Goal: Transaction & Acquisition: Purchase product/service

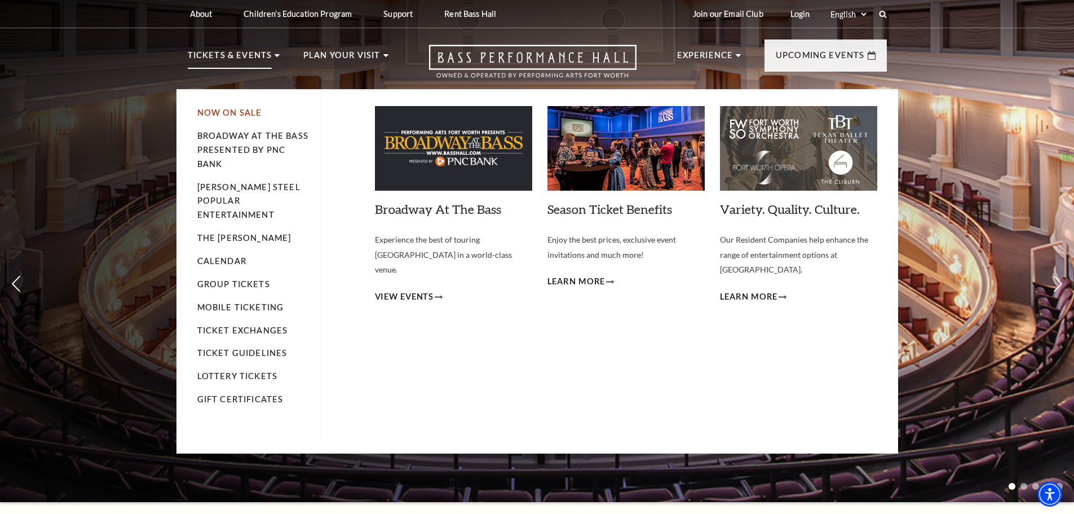
click at [218, 112] on link "Now On Sale" at bounding box center [229, 113] width 65 height 10
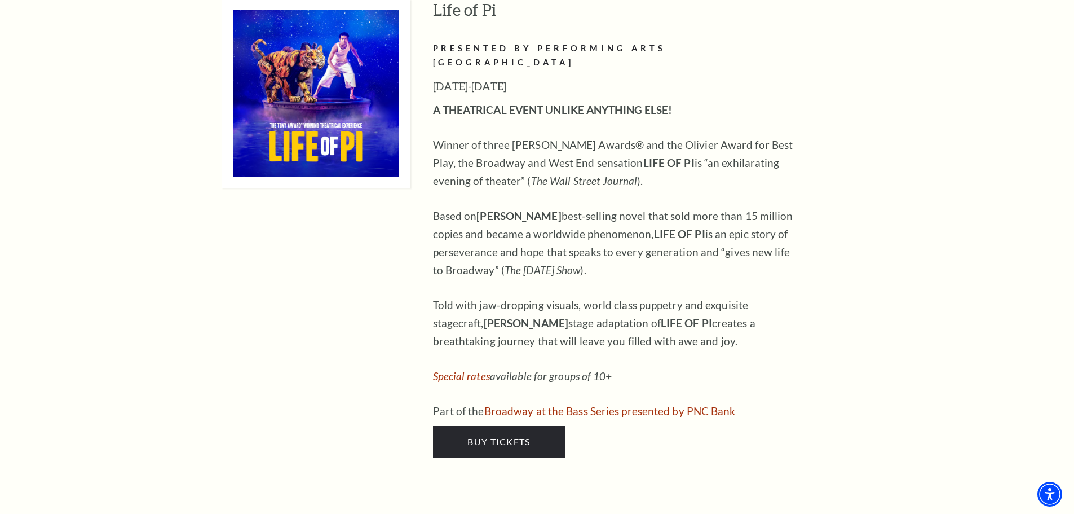
scroll to position [1210, 0]
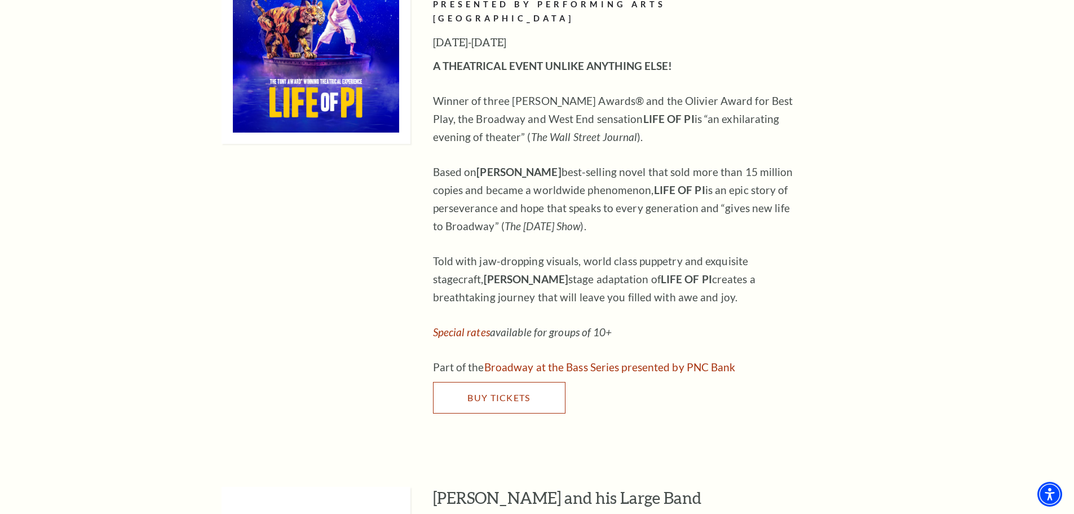
click at [498, 392] on span "Buy Tickets" at bounding box center [499, 397] width 63 height 11
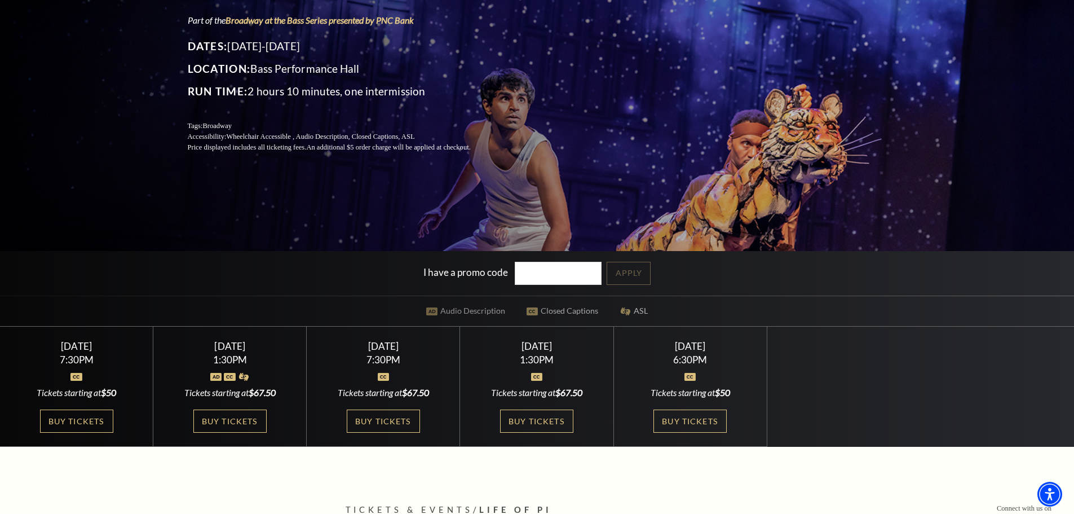
scroll to position [210, 0]
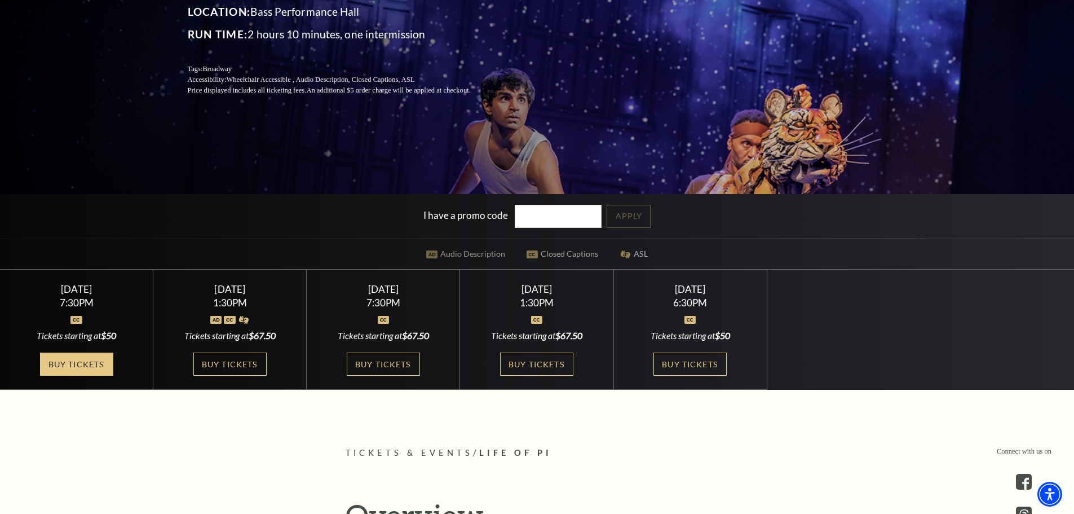
click at [82, 362] on link "Buy Tickets" at bounding box center [76, 363] width 73 height 23
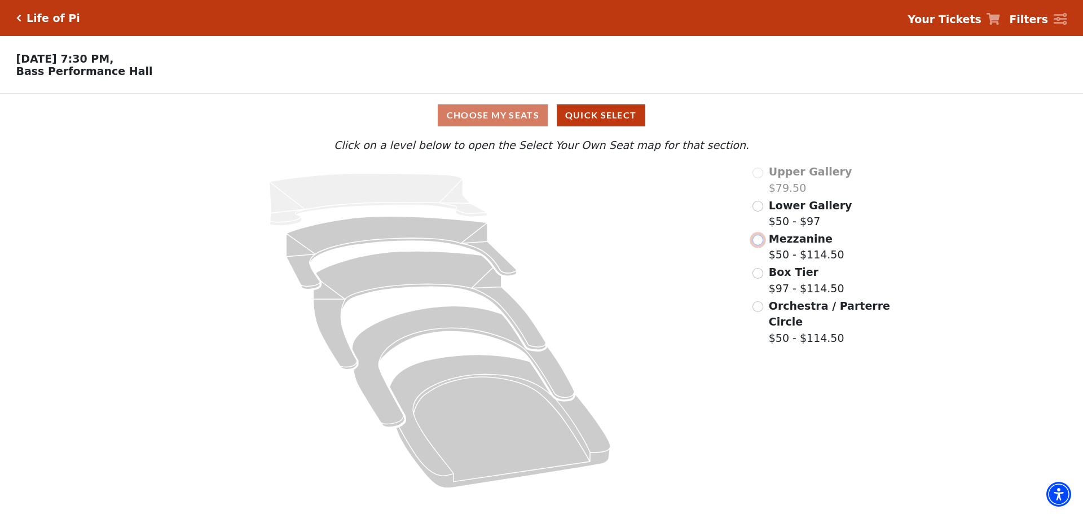
click at [757, 243] on input "Mezzanine$50 - $114.50\a" at bounding box center [757, 240] width 11 height 11
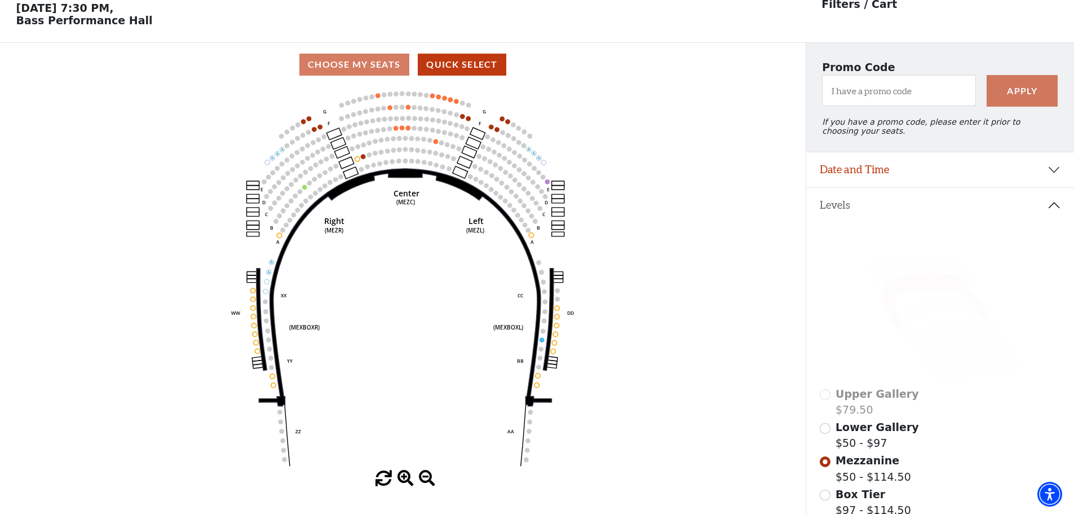
scroll to position [52, 0]
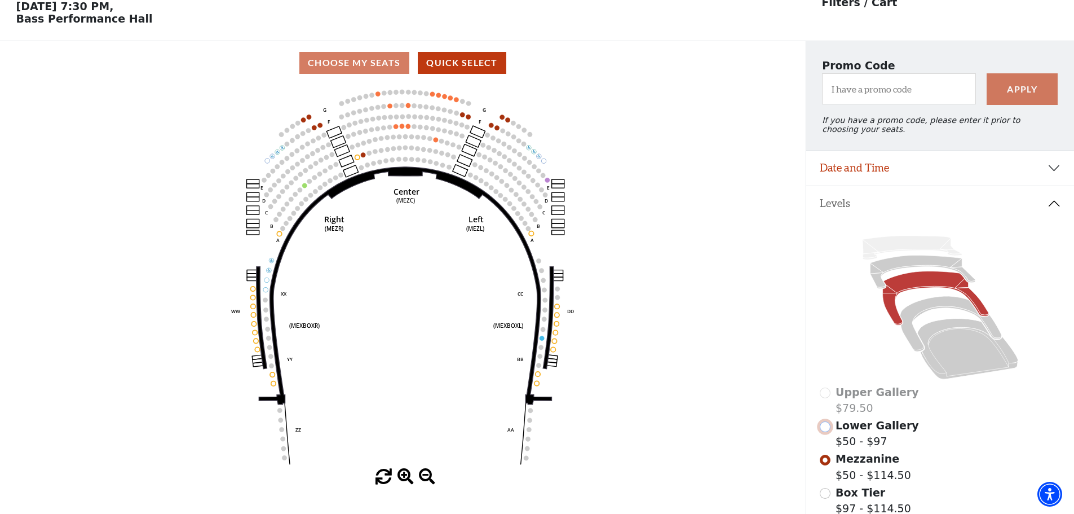
click at [827, 432] on input "Lower Gallery$50 - $97\a" at bounding box center [825, 426] width 11 height 11
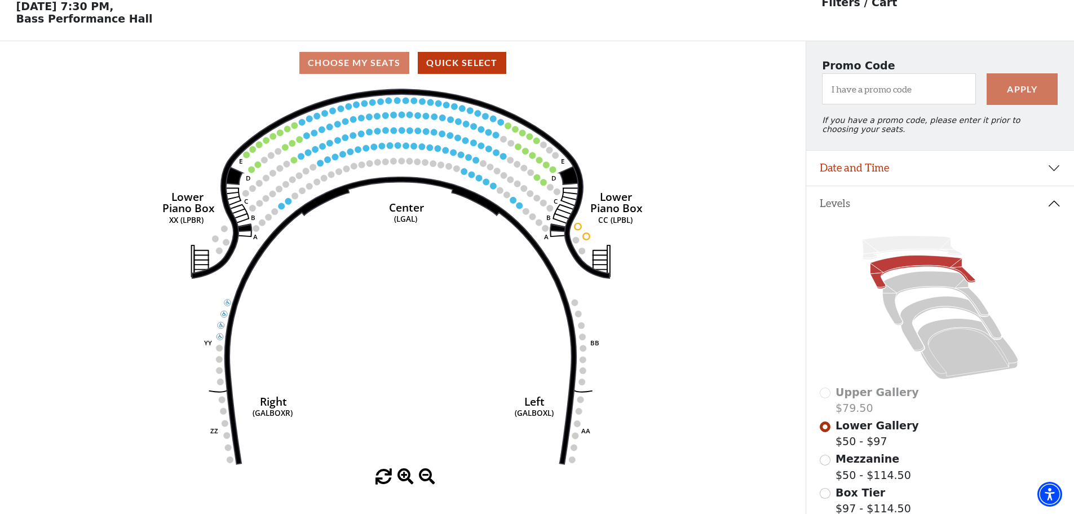
click at [823, 399] on div "Upper Gallery $79.50" at bounding box center [940, 400] width 241 height 32
click at [825, 399] on div "Upper Gallery $79.50" at bounding box center [940, 400] width 241 height 32
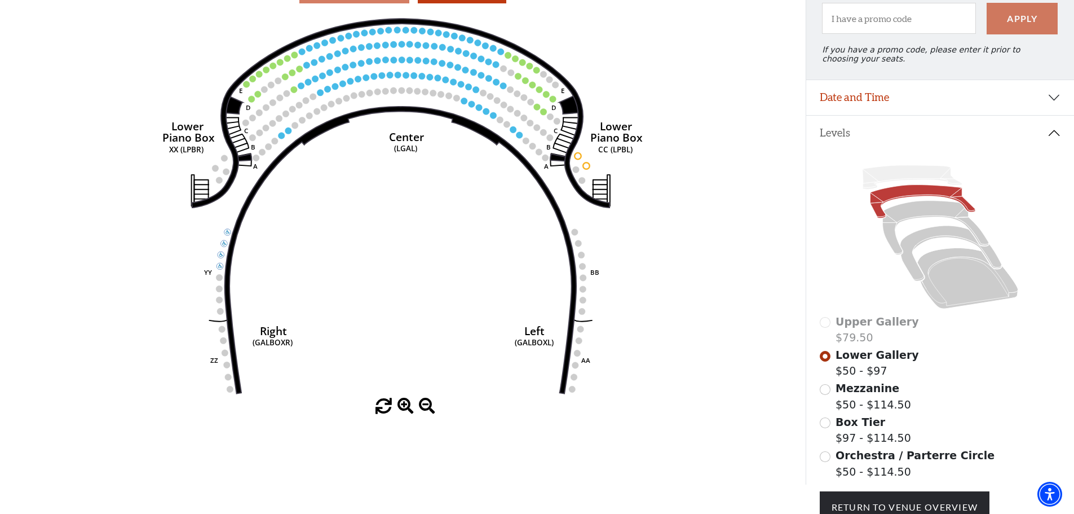
scroll to position [129, 0]
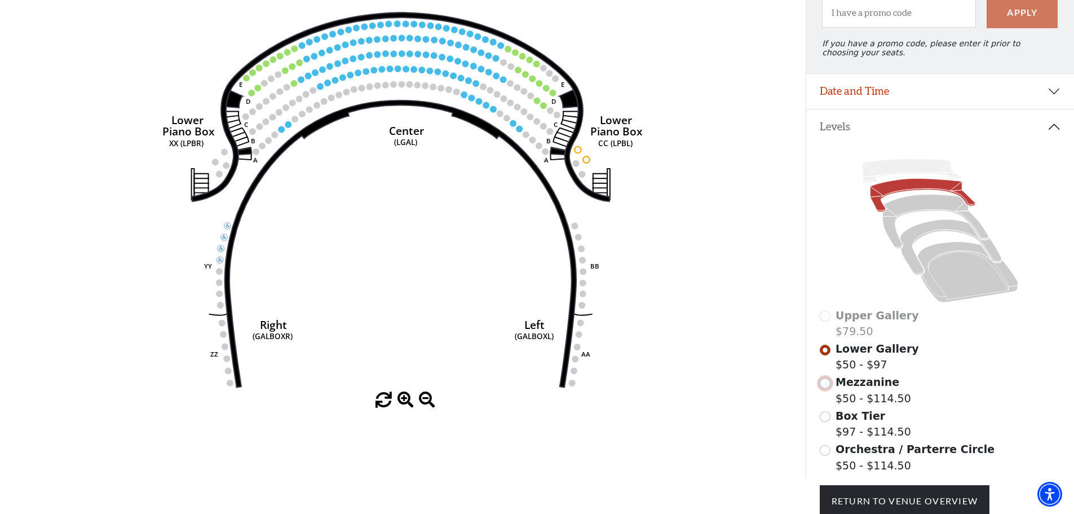
click at [824, 389] on input "Mezzanine$50 - $114.50\a" at bounding box center [825, 383] width 11 height 11
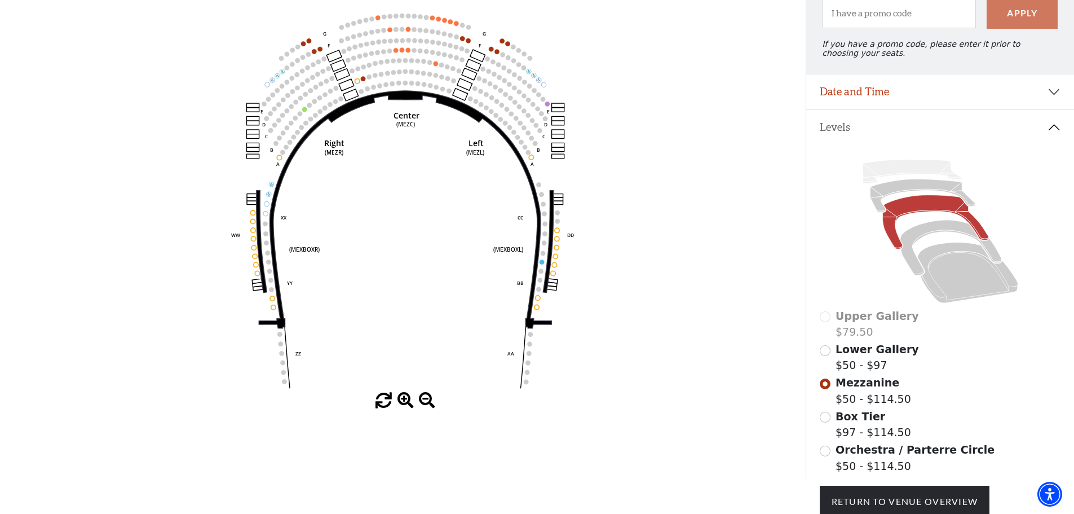
scroll to position [148, 0]
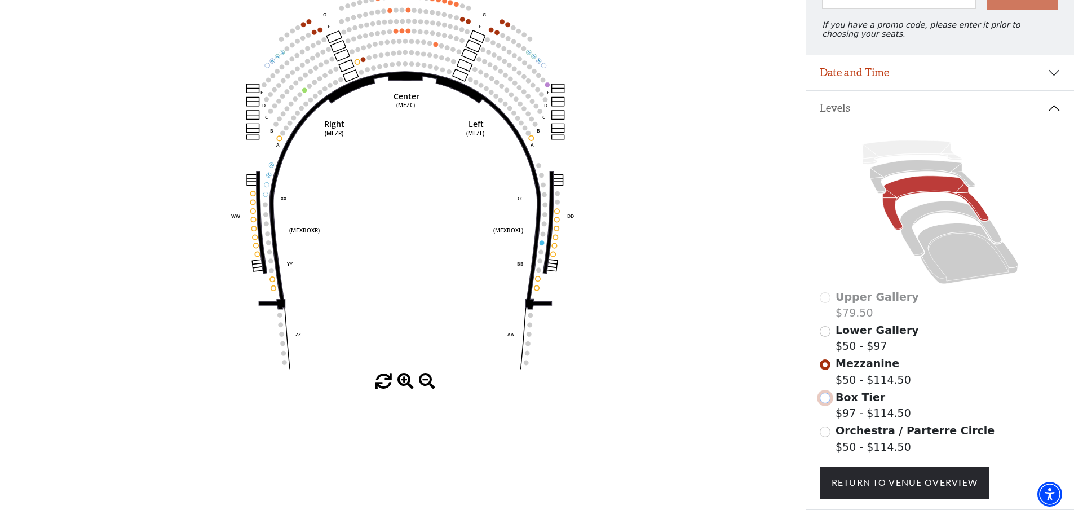
click at [826, 403] on input "Box Tier$97 - $114.50\a" at bounding box center [825, 398] width 11 height 11
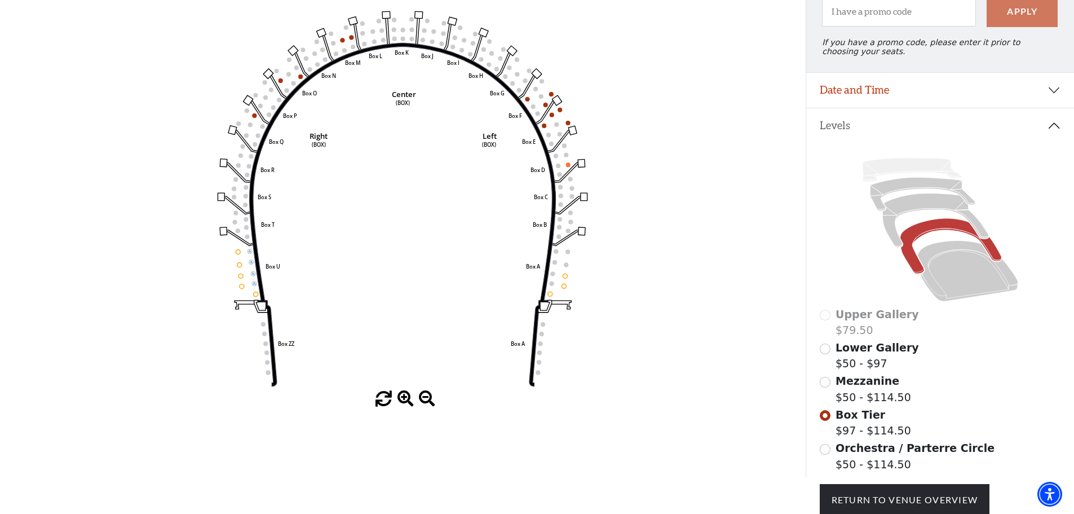
scroll to position [140, 0]
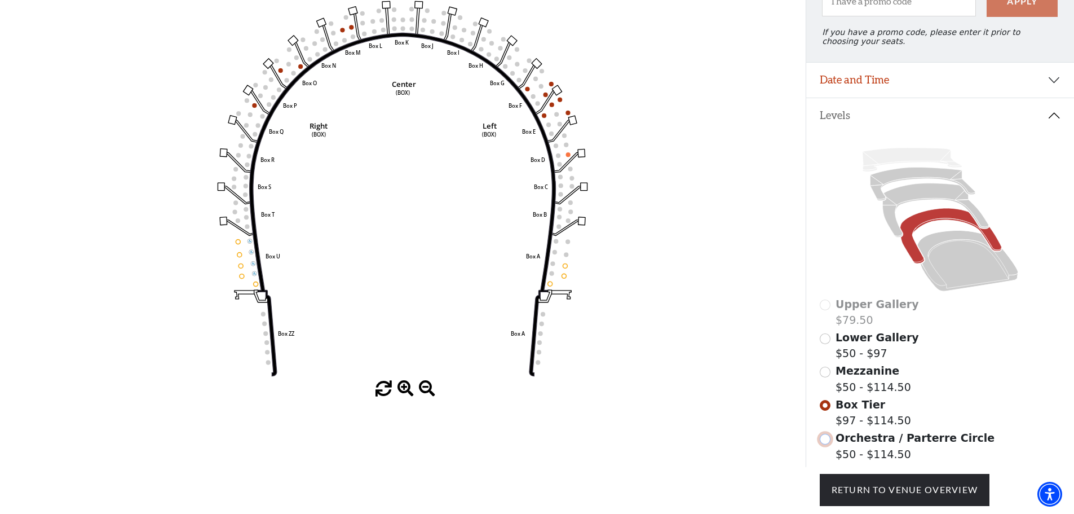
click at [827, 444] on input "Orchestra / Parterre Circle$50 - $114.50\a" at bounding box center [825, 439] width 11 height 11
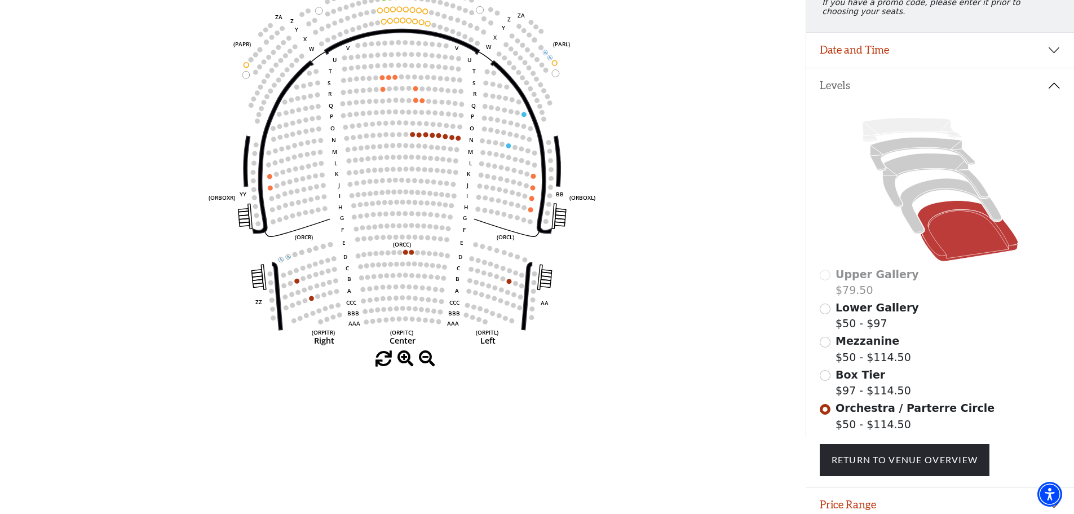
scroll to position [171, 0]
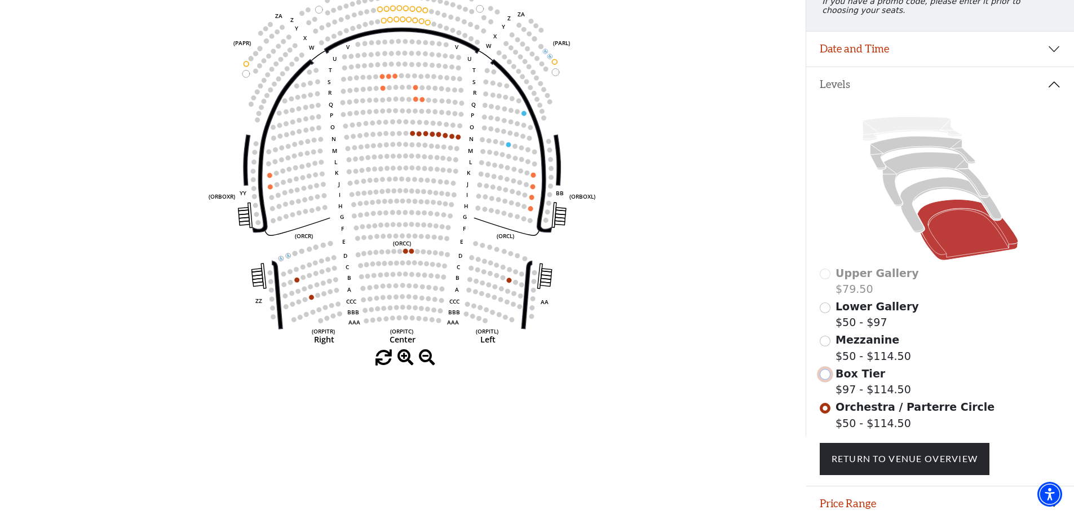
click at [825, 380] on input "Box Tier$97 - $114.50\a" at bounding box center [825, 374] width 11 height 11
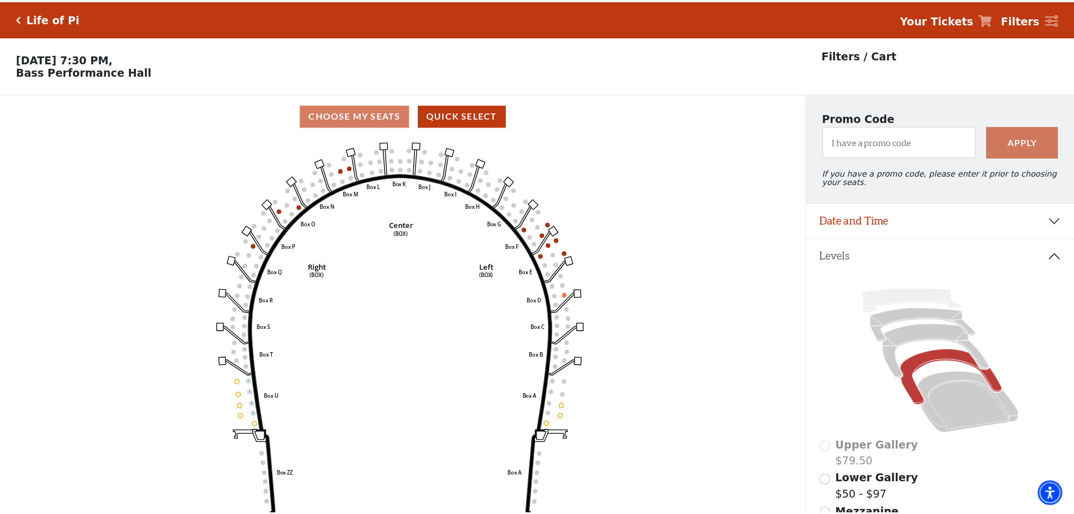
scroll to position [52, 0]
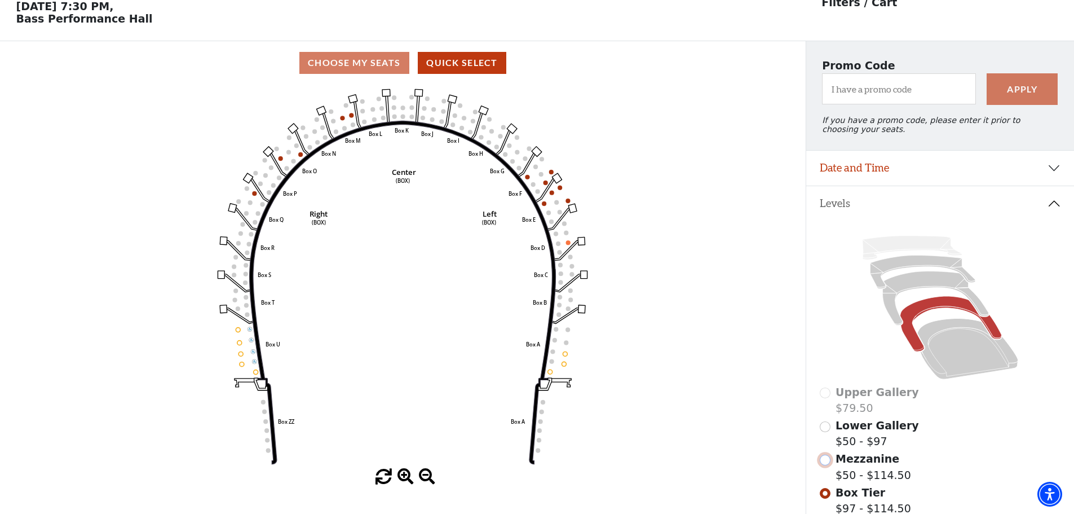
click at [825, 465] on input "Mezzanine$50 - $114.50\a" at bounding box center [825, 460] width 11 height 11
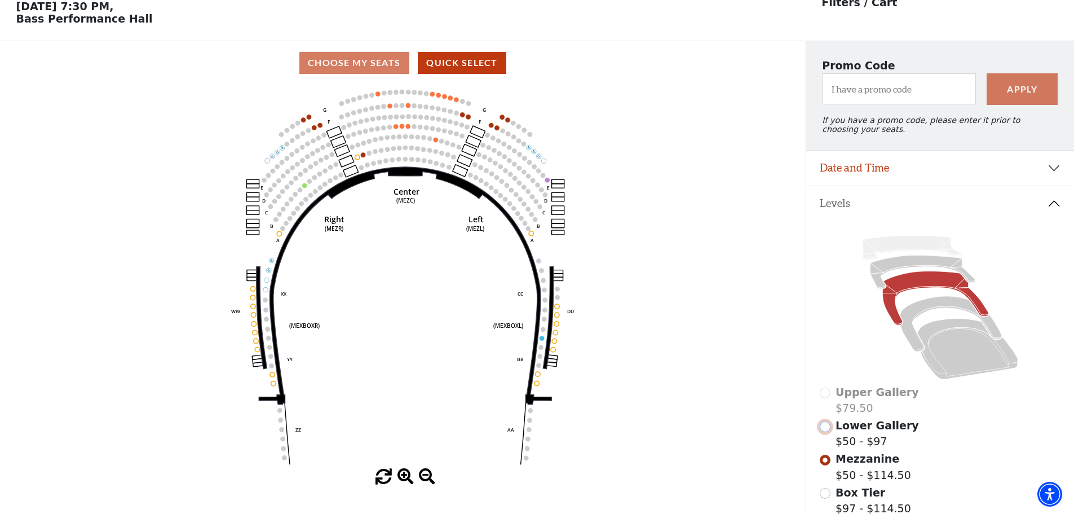
click at [826, 432] on input "Lower Gallery$50 - $97\a" at bounding box center [825, 426] width 11 height 11
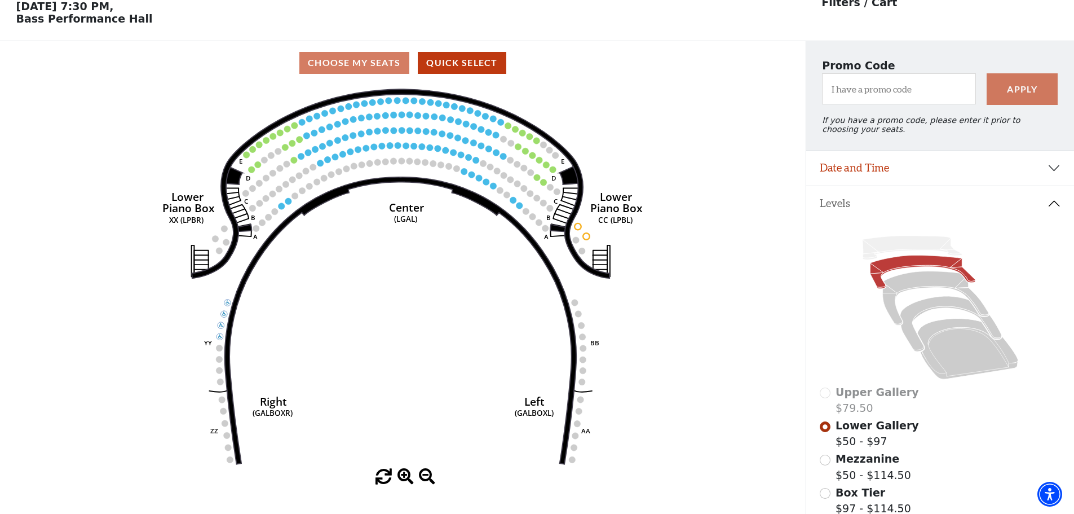
click at [825, 400] on div "Upper Gallery $79.50" at bounding box center [940, 400] width 241 height 32
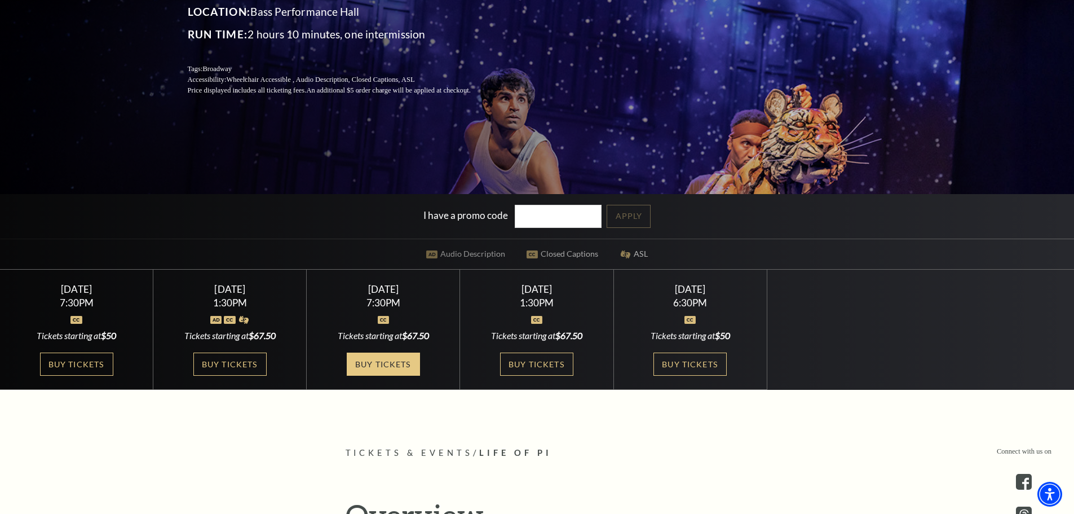
click at [393, 363] on link "Buy Tickets" at bounding box center [383, 363] width 73 height 23
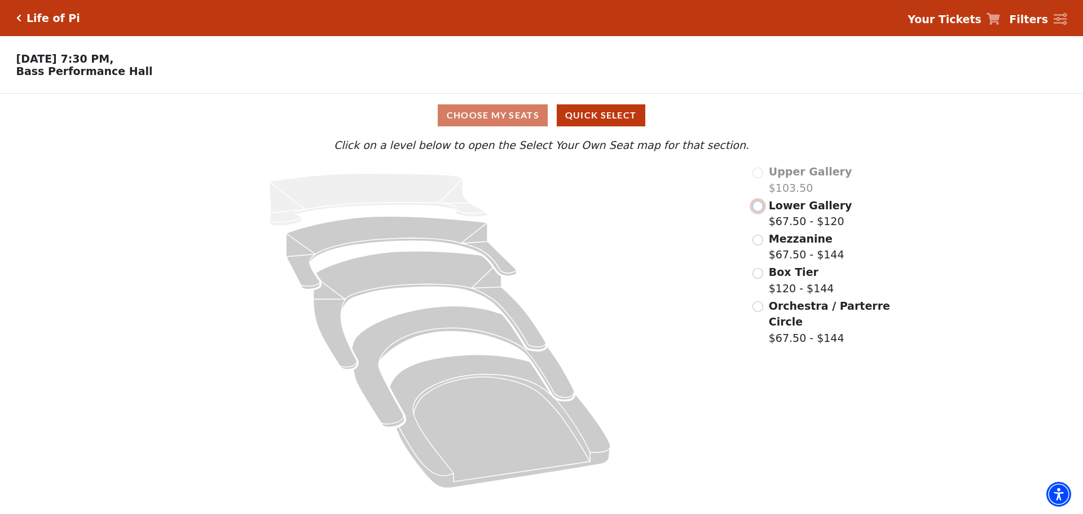
click at [757, 211] on input "Lower Gallery$67.50 - $120\a" at bounding box center [757, 206] width 11 height 11
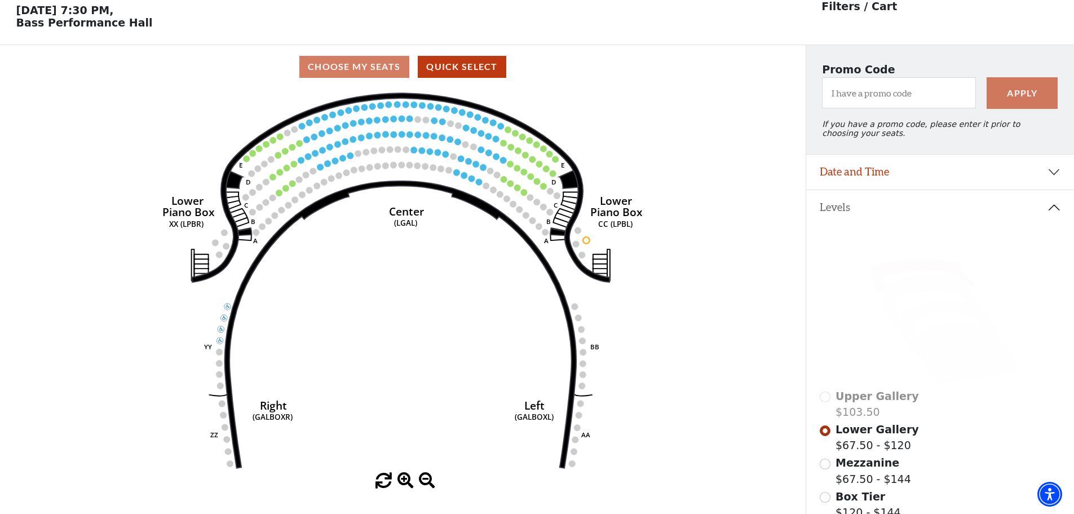
scroll to position [52, 0]
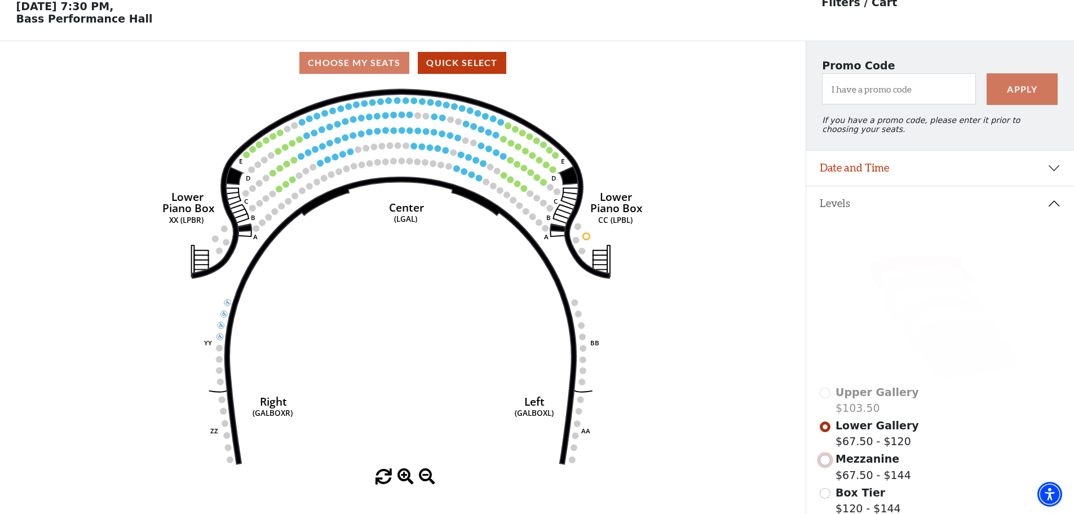
click at [826, 465] on input "Mezzanine$67.50 - $144\a" at bounding box center [825, 460] width 11 height 11
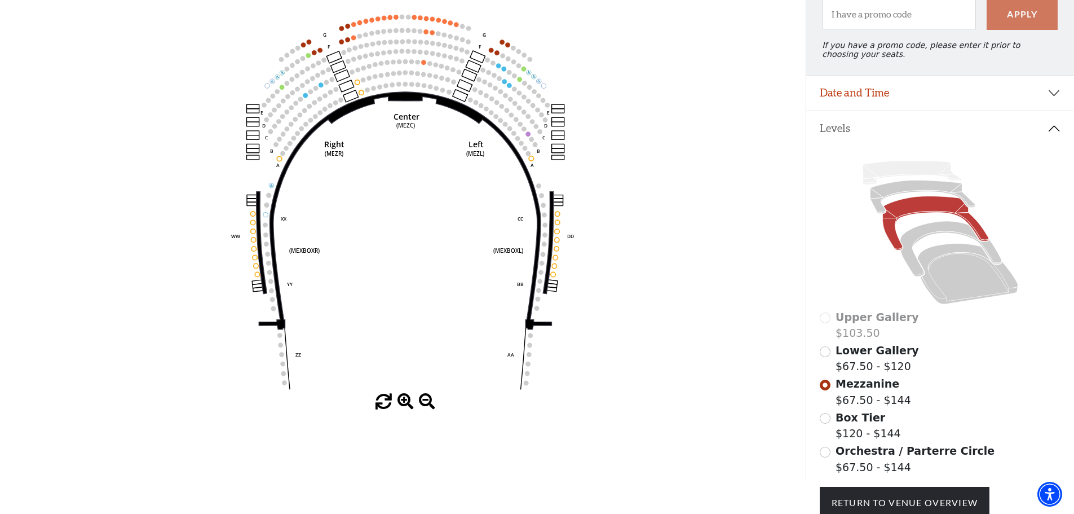
scroll to position [138, 0]
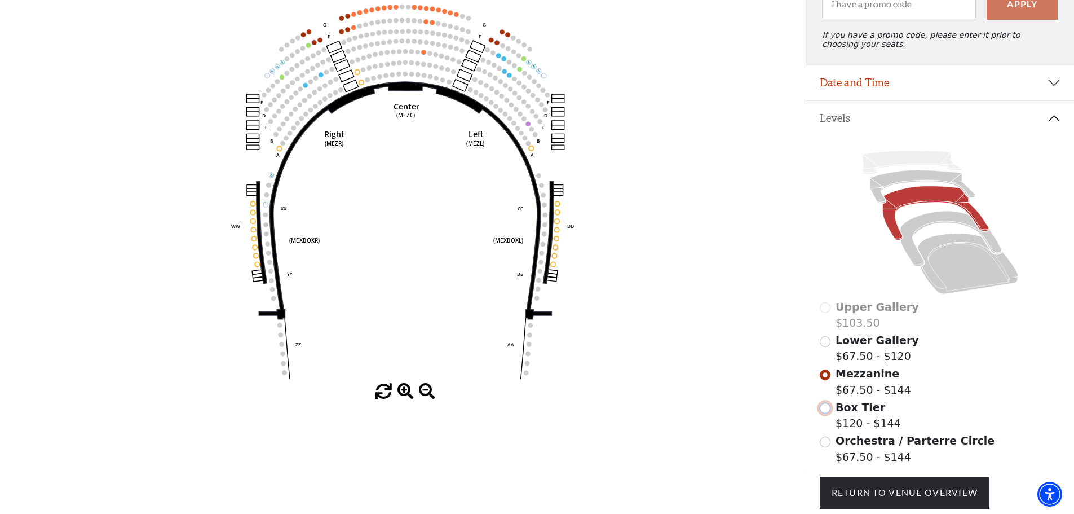
click at [827, 413] on input "Box Tier$120 - $144\a" at bounding box center [825, 408] width 11 height 11
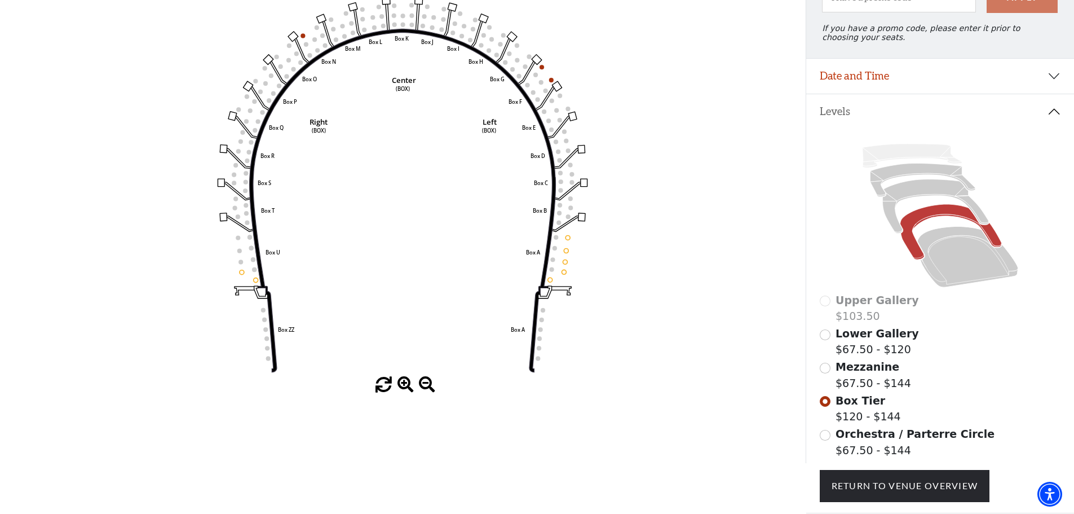
scroll to position [151, 0]
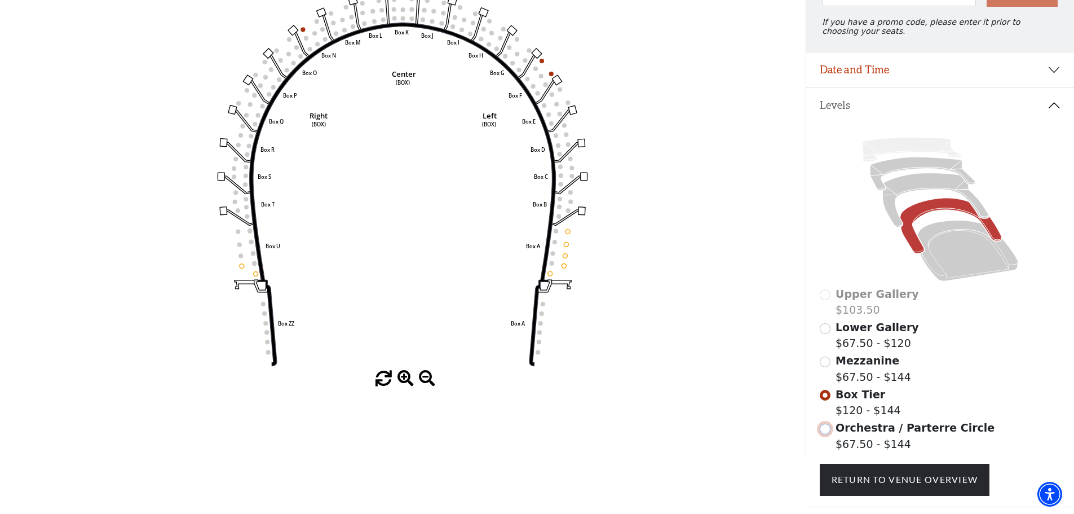
click at [828, 434] on input "Orchestra / Parterre Circle$67.50 - $144\a" at bounding box center [825, 429] width 11 height 11
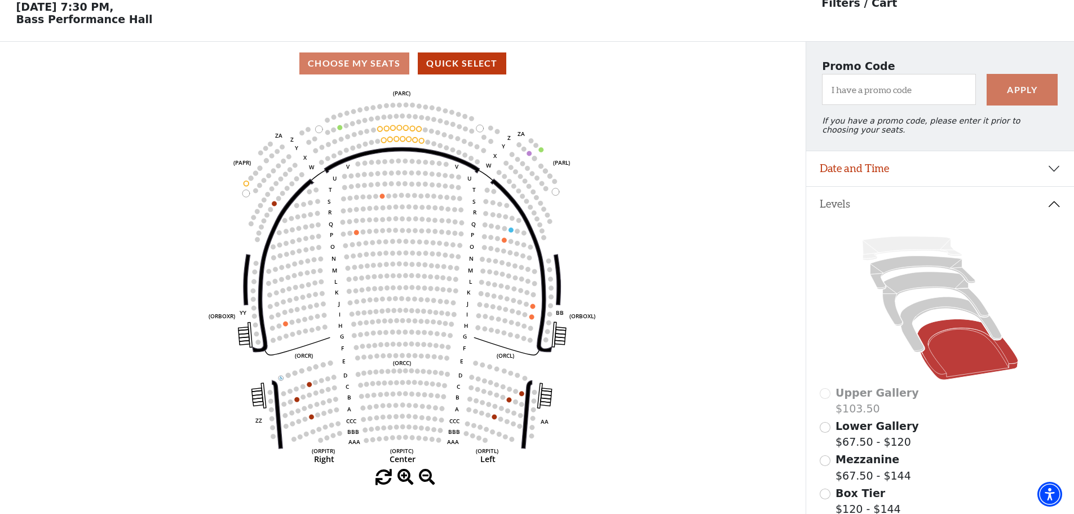
scroll to position [52, 0]
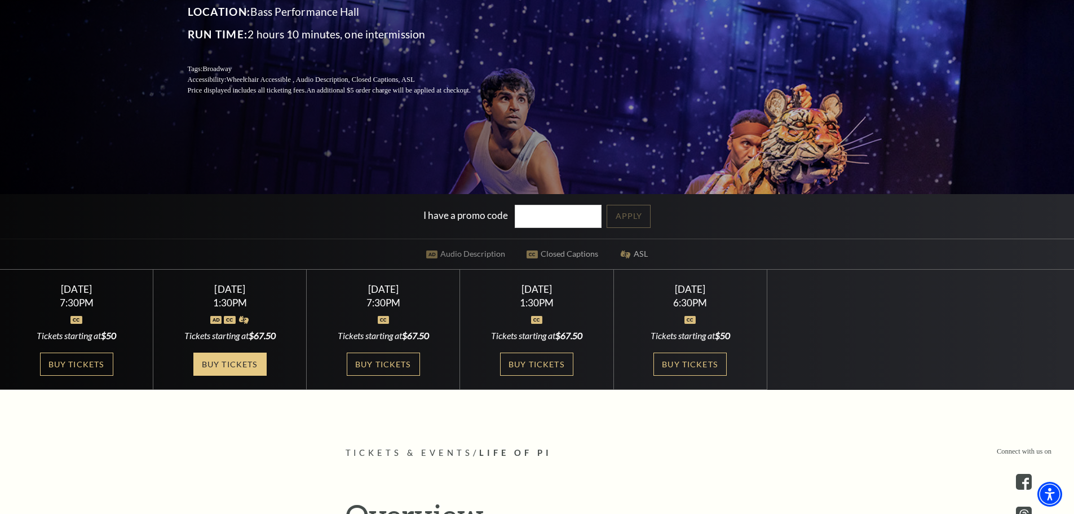
click at [222, 362] on link "Buy Tickets" at bounding box center [229, 363] width 73 height 23
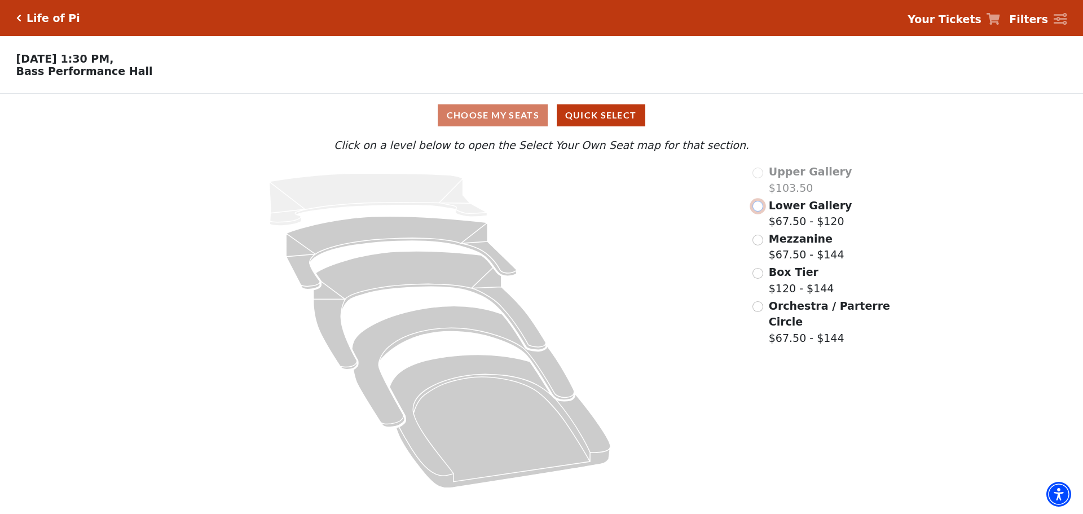
click at [757, 210] on input "Lower Gallery$67.50 - $120\a" at bounding box center [757, 206] width 11 height 11
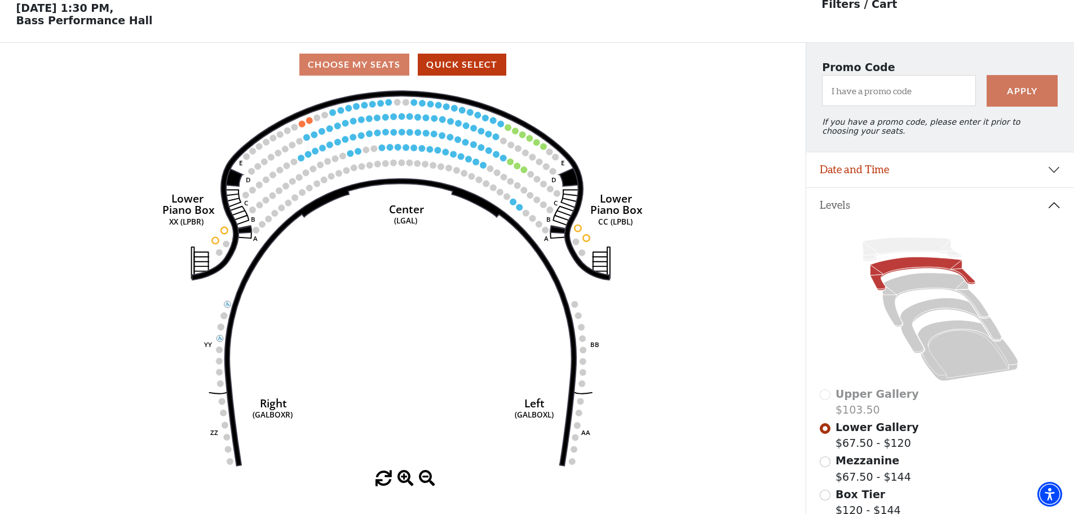
scroll to position [52, 0]
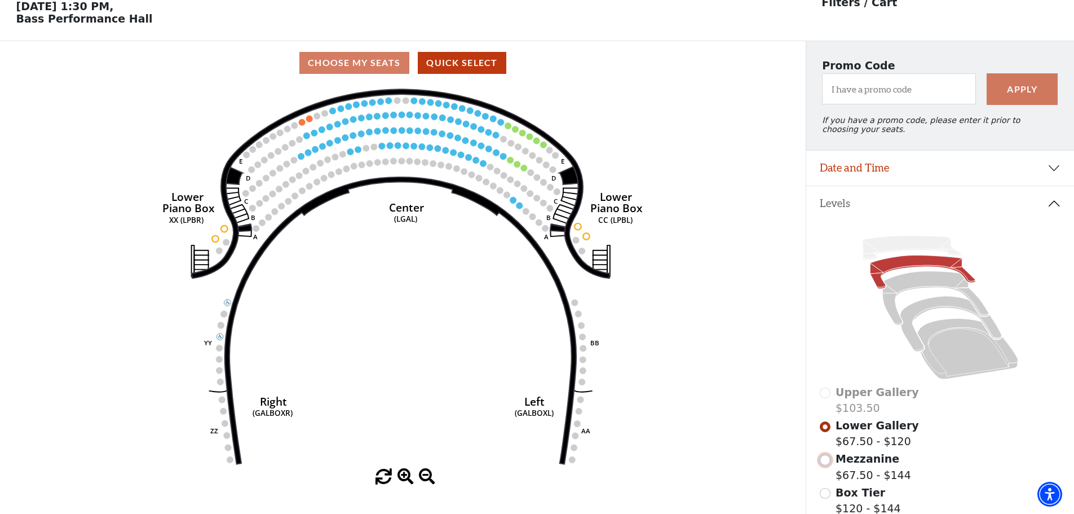
click at [827, 465] on input "Mezzanine$67.50 - $144\a" at bounding box center [825, 460] width 11 height 11
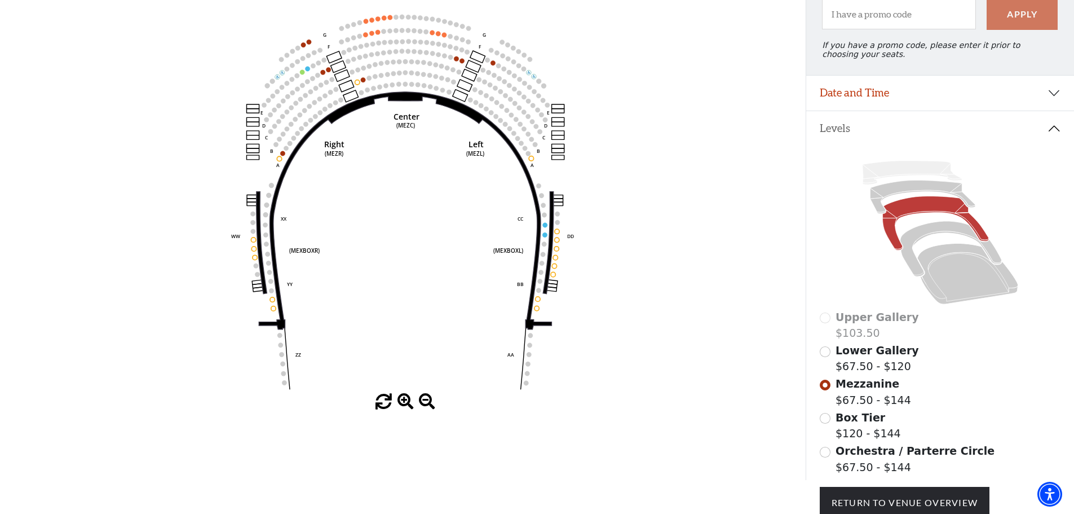
scroll to position [129, 0]
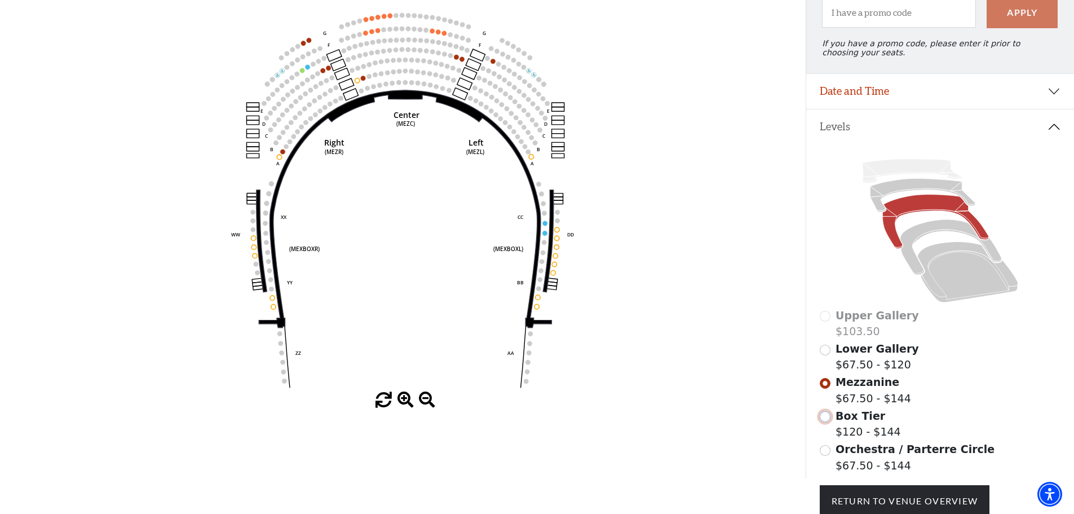
click at [825, 422] on input "Box Tier$120 - $144\a" at bounding box center [825, 416] width 11 height 11
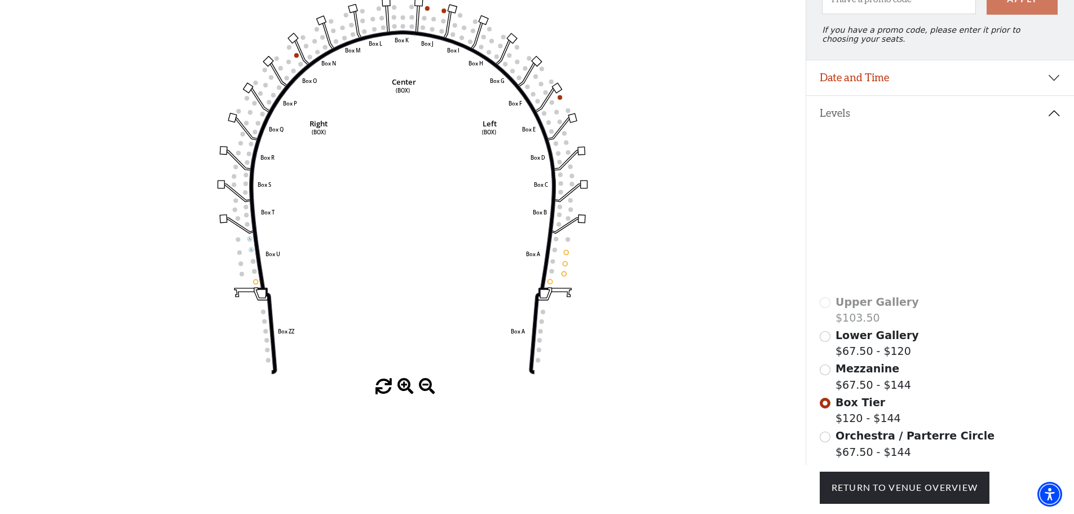
scroll to position [144, 0]
click at [825, 441] on input "Orchestra / Parterre Circle$67.50 - $144\a" at bounding box center [825, 435] width 11 height 11
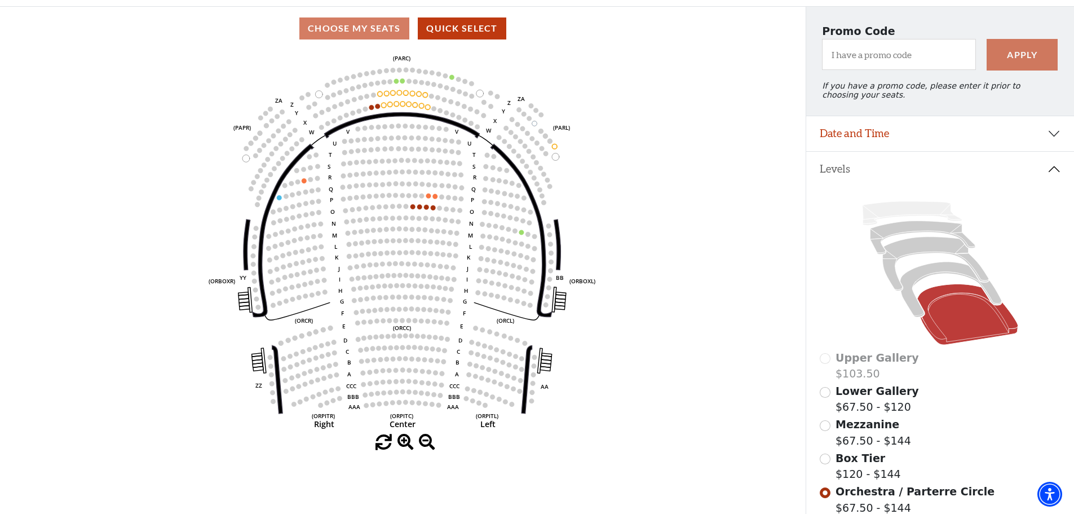
scroll to position [121, 0]
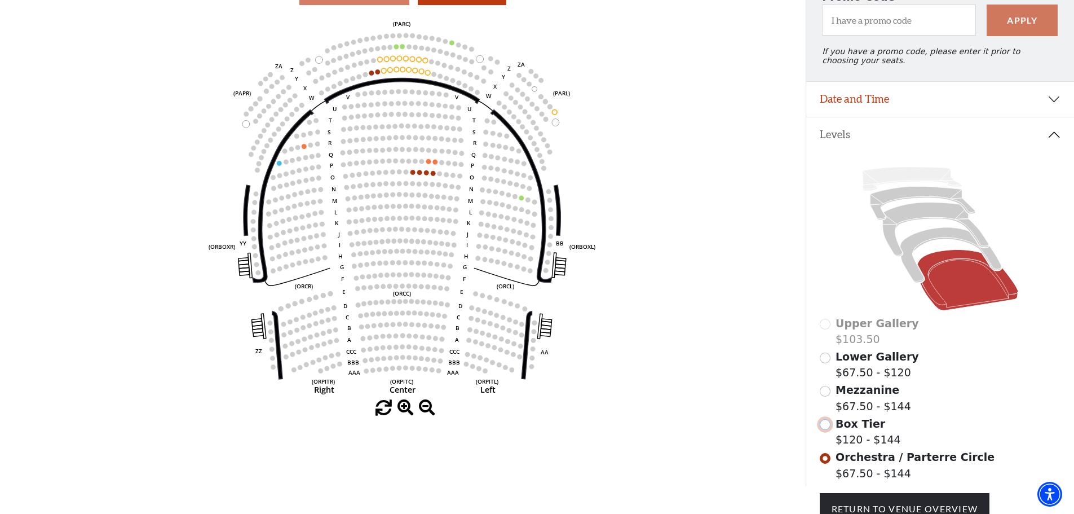
click at [823, 430] on input "Box Tier$120 - $144\a" at bounding box center [825, 424] width 11 height 11
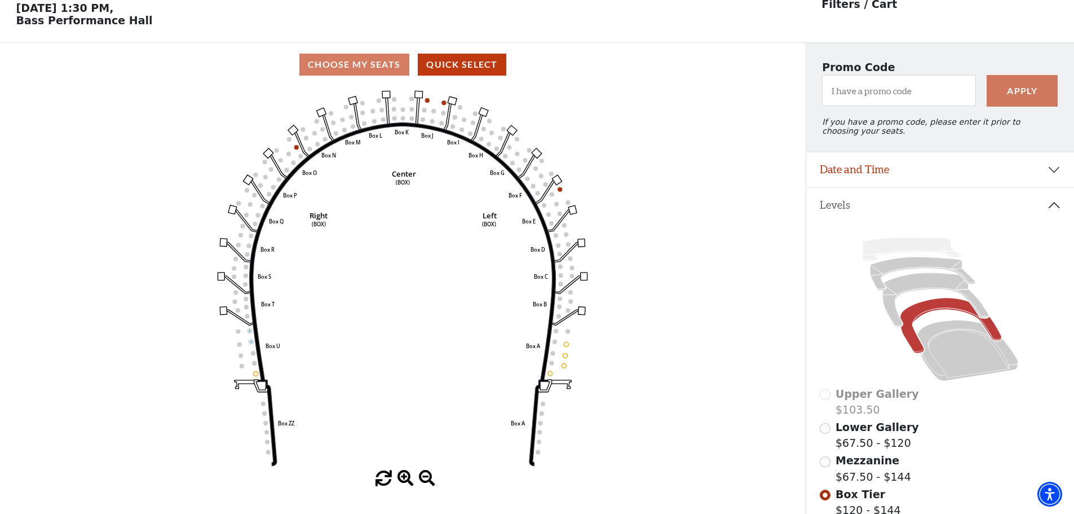
scroll to position [52, 0]
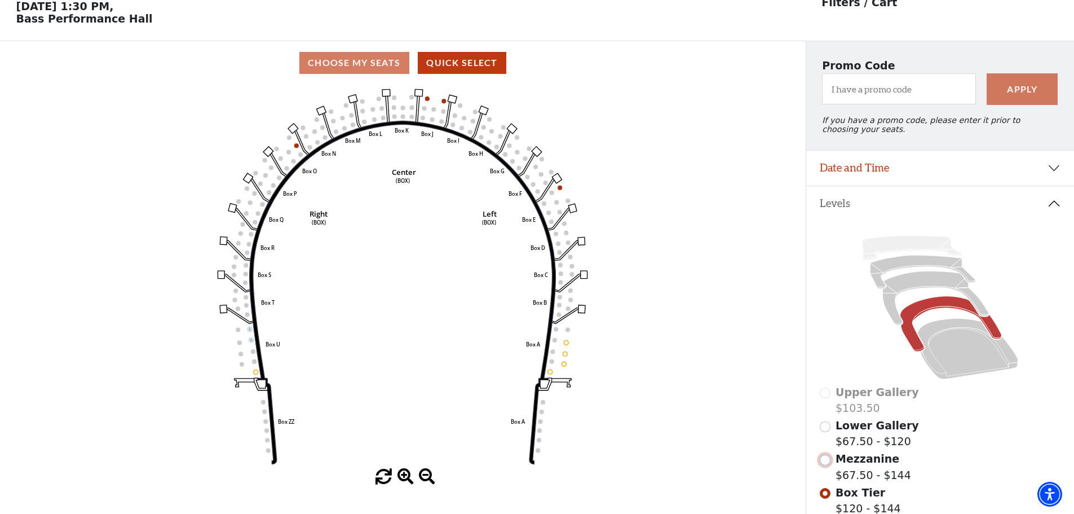
click at [825, 465] on input "Mezzanine$67.50 - $144\a" at bounding box center [825, 460] width 11 height 11
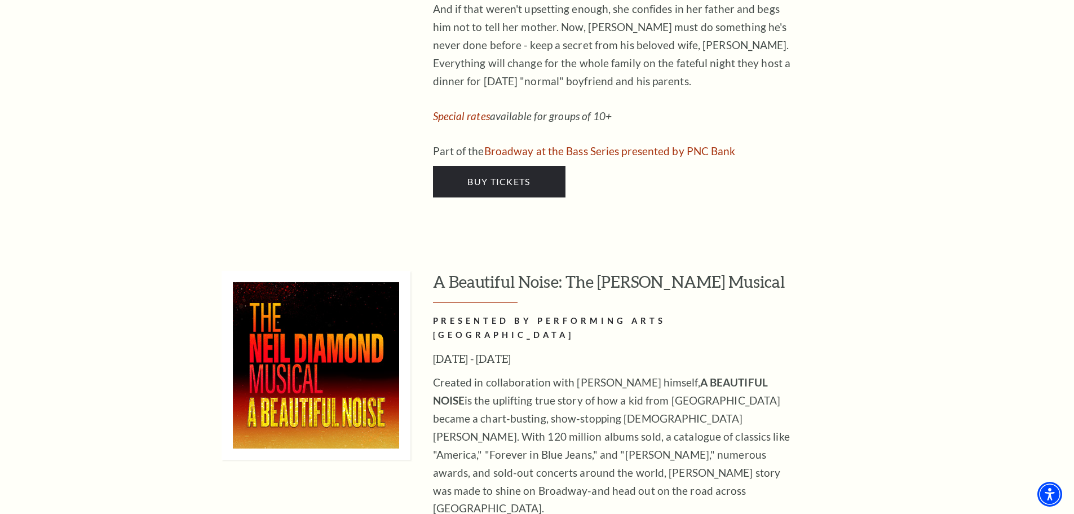
scroll to position [2624, 0]
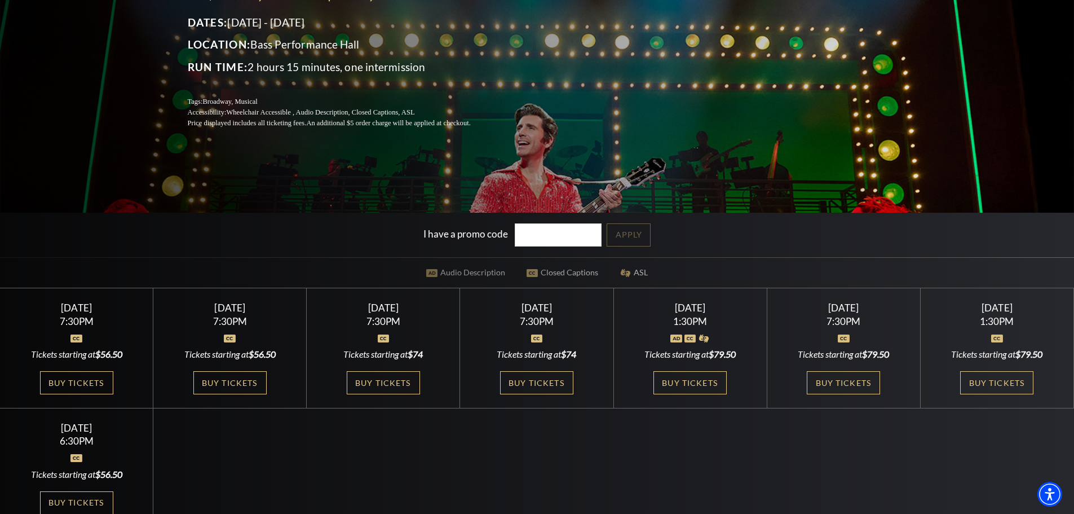
scroll to position [218, 0]
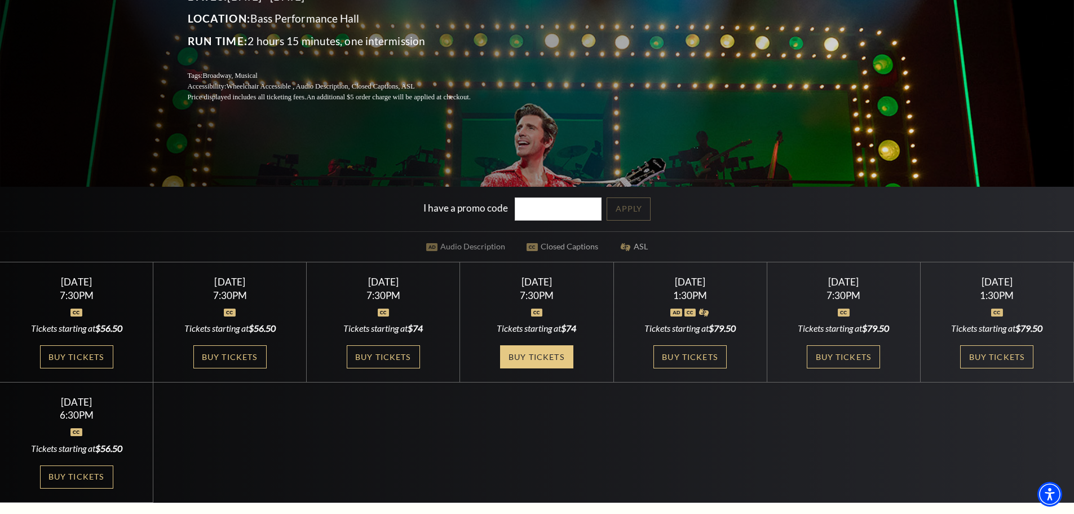
click at [532, 357] on link "Buy Tickets" at bounding box center [536, 356] width 73 height 23
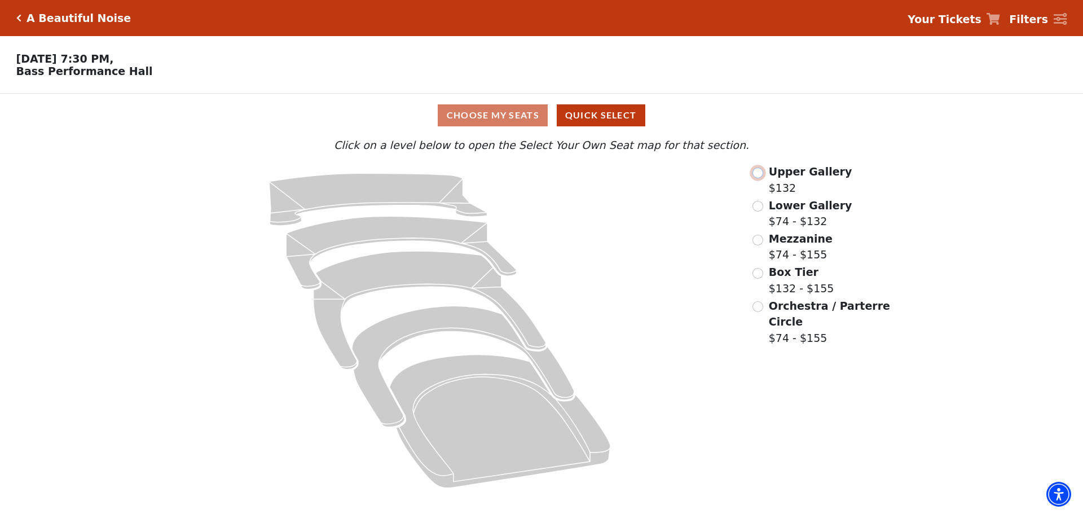
click at [759, 175] on input "Upper Gallery$132\a" at bounding box center [757, 173] width 11 height 11
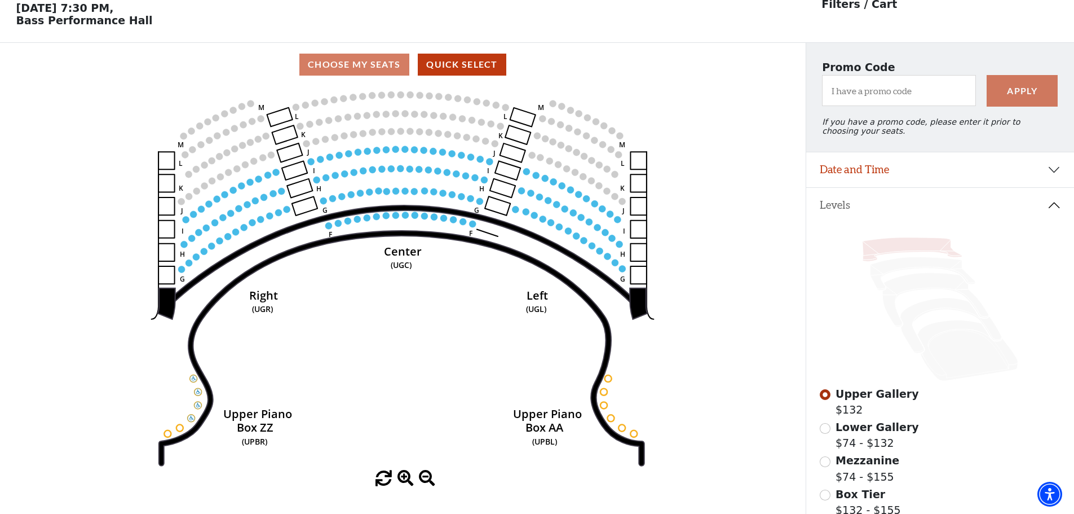
scroll to position [52, 0]
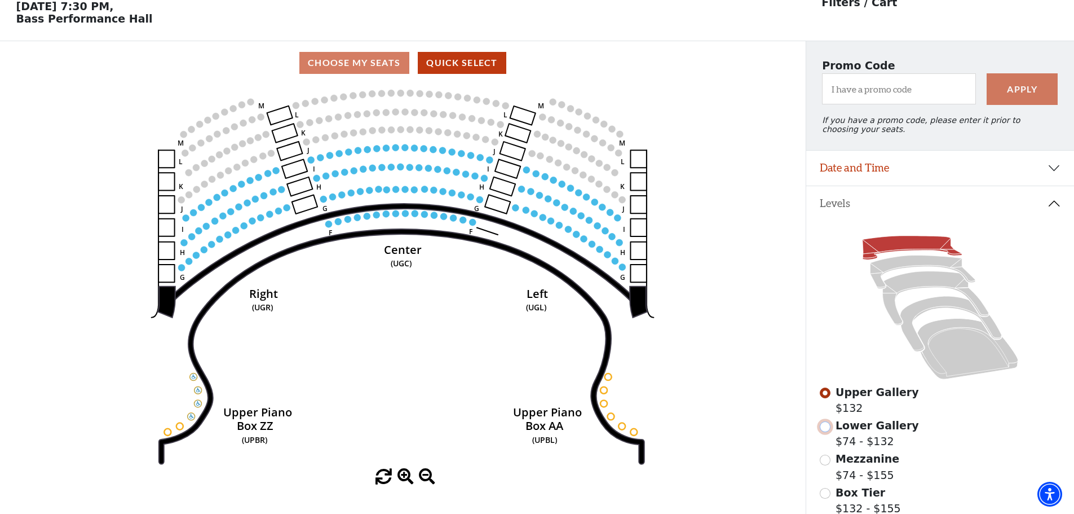
click at [825, 432] on input "Lower Gallery$74 - $132\a" at bounding box center [825, 426] width 11 height 11
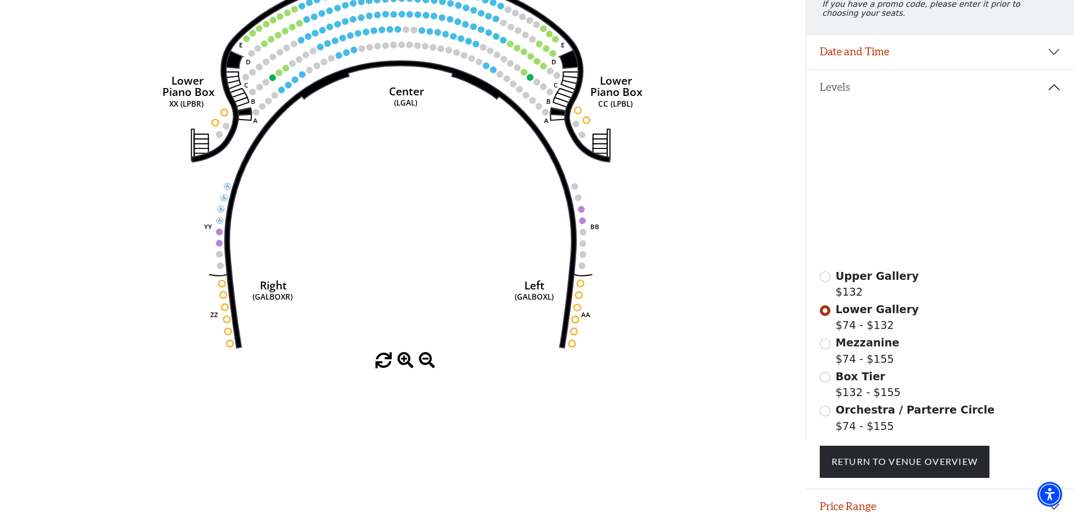
scroll to position [170, 0]
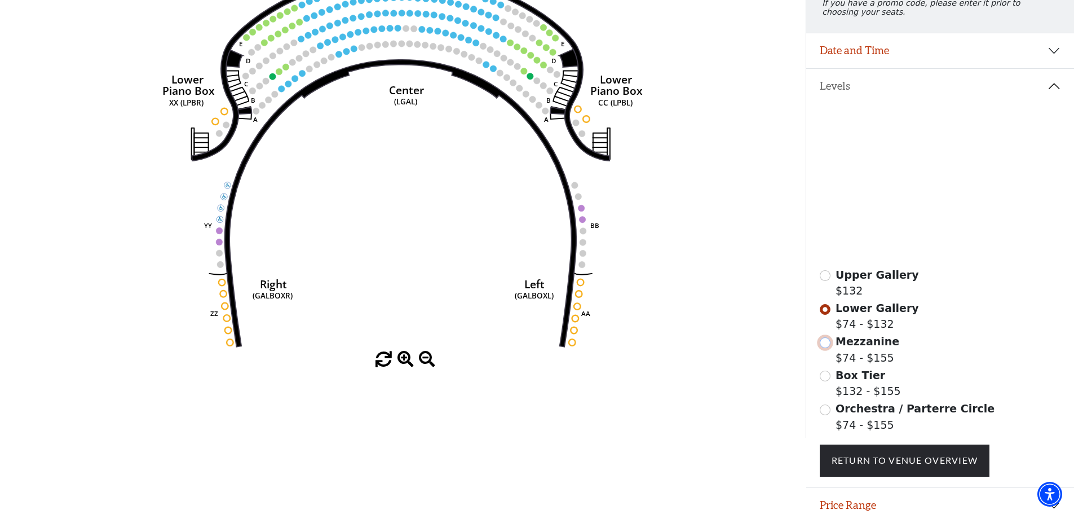
click at [827, 348] on input "Mezzanine$74 - $155\a" at bounding box center [825, 342] width 11 height 11
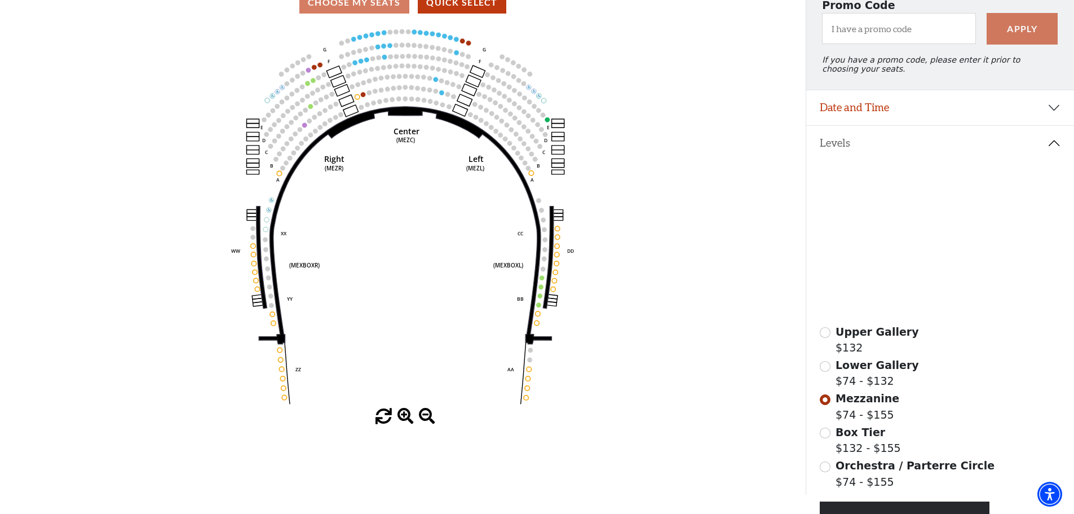
scroll to position [117, 0]
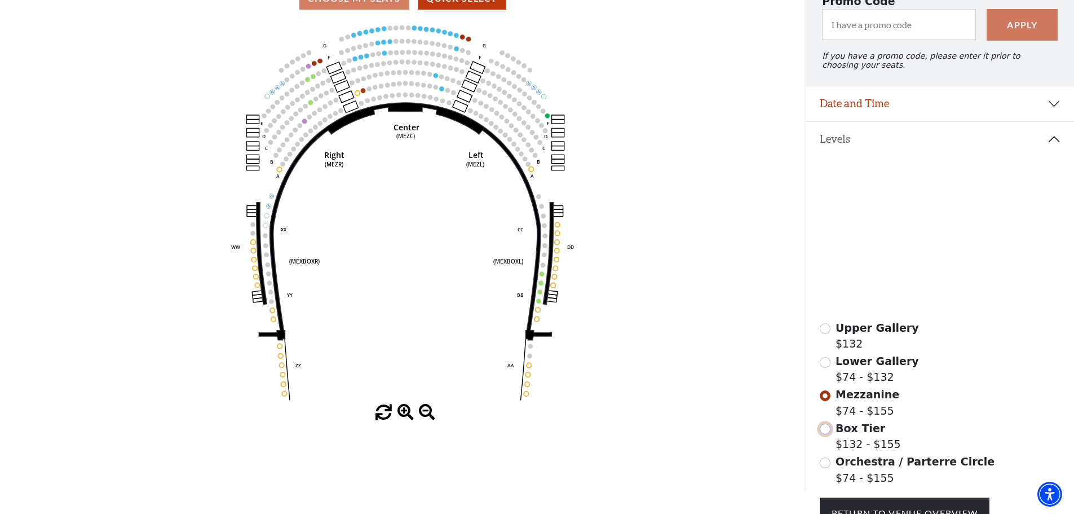
click at [825, 434] on input "Box Tier$132 - $155\a" at bounding box center [825, 429] width 11 height 11
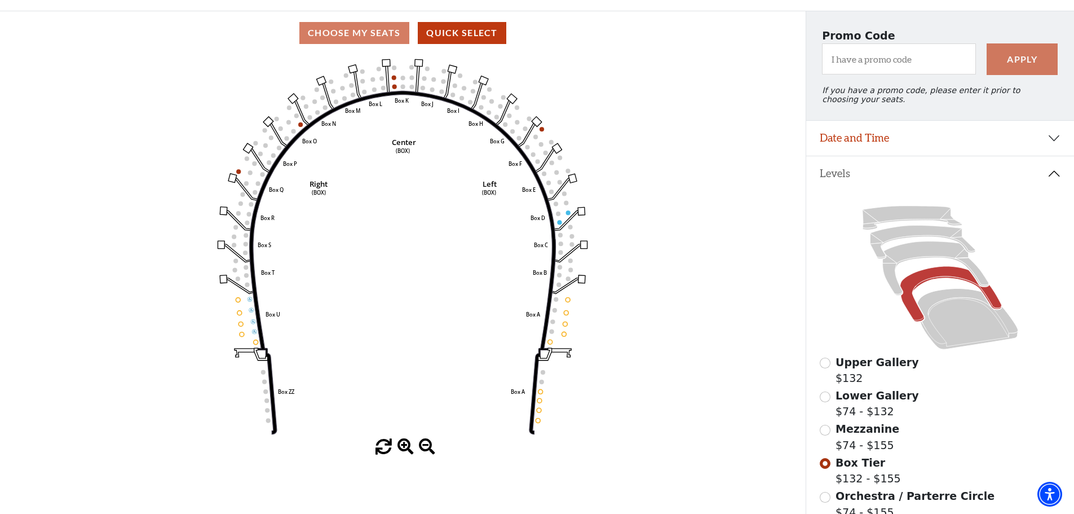
scroll to position [109, 0]
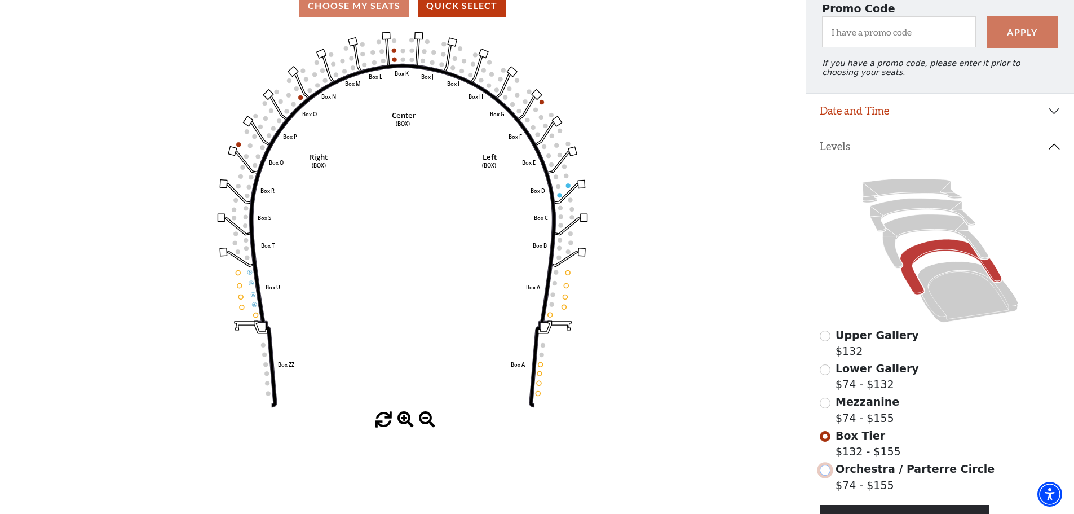
click at [824, 475] on input "Orchestra / Parterre Circle$74 - $155\a" at bounding box center [825, 470] width 11 height 11
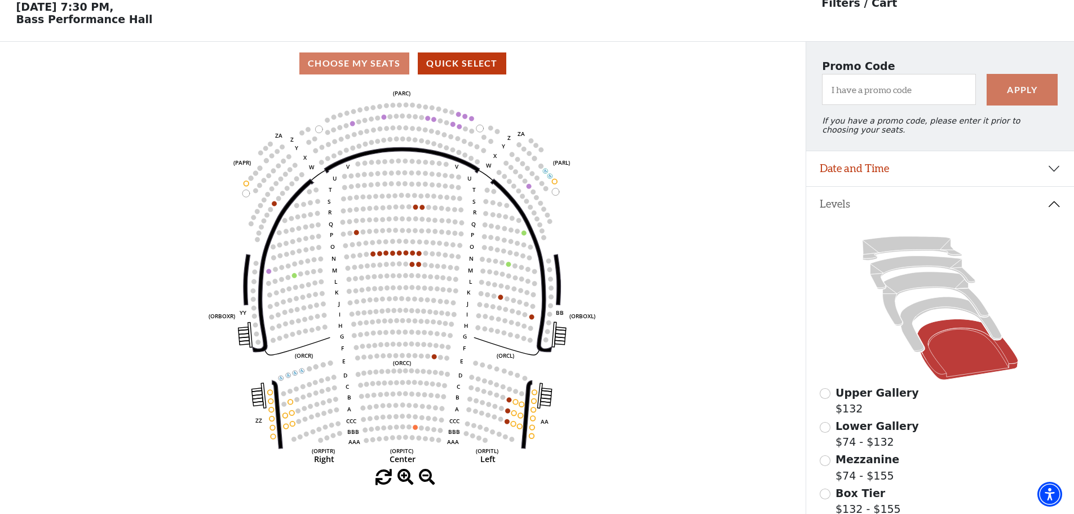
scroll to position [52, 0]
click at [828, 465] on input "Mezzanine$74 - $155\a" at bounding box center [825, 460] width 11 height 11
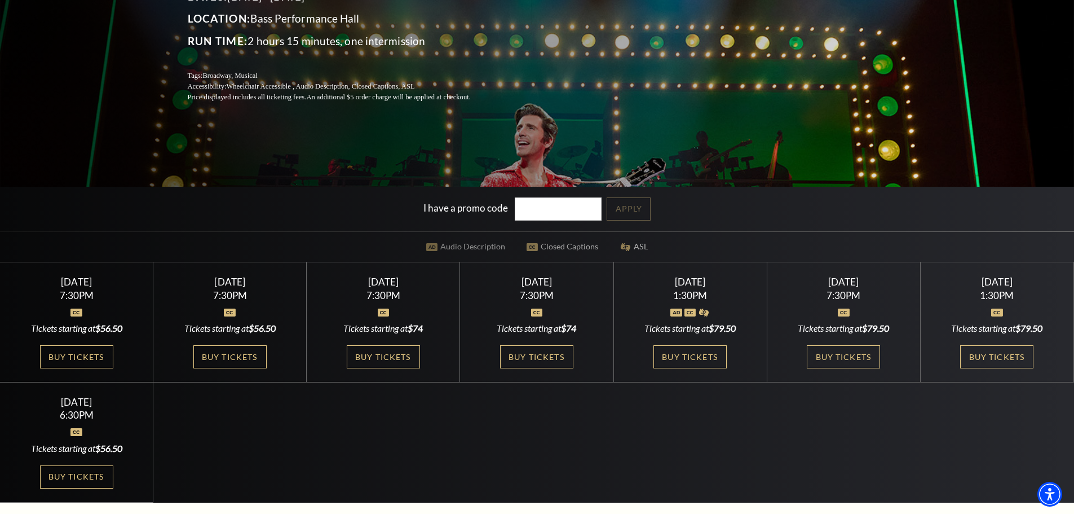
drag, startPoint x: 222, startPoint y: 356, endPoint x: 275, endPoint y: 378, distance: 57.4
click at [222, 356] on link "Buy Tickets" at bounding box center [229, 356] width 73 height 23
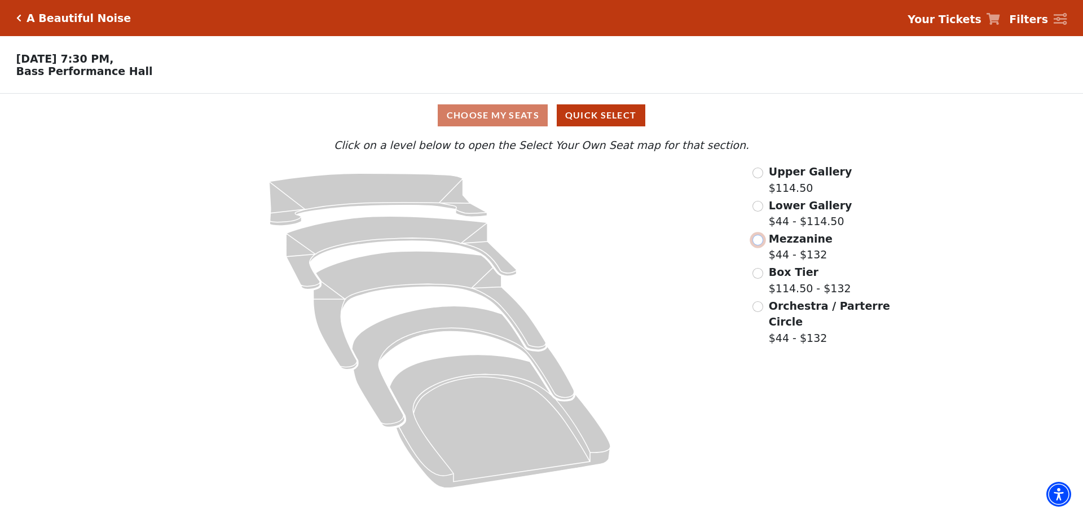
click at [757, 243] on input "Mezzanine$44 - $132\a" at bounding box center [757, 240] width 11 height 11
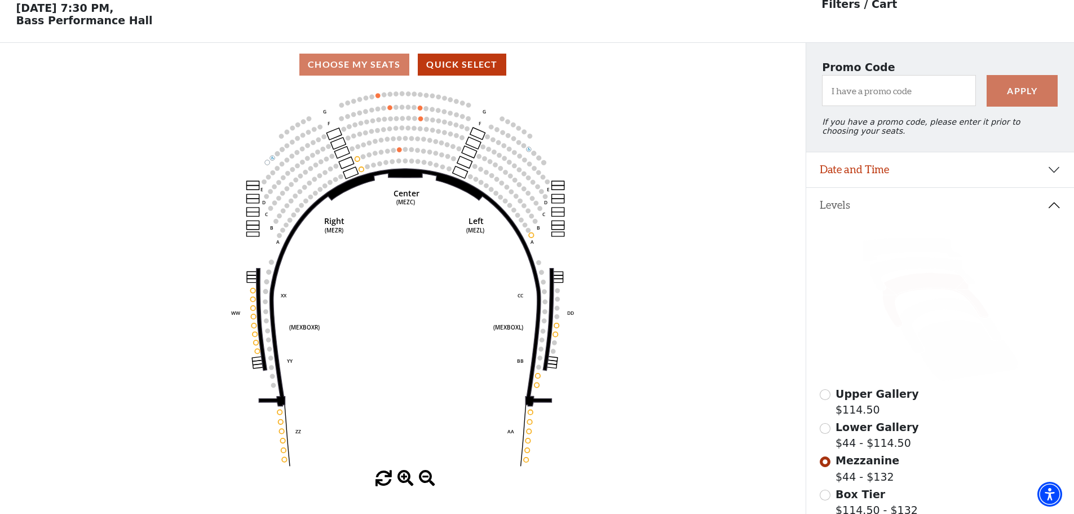
scroll to position [52, 0]
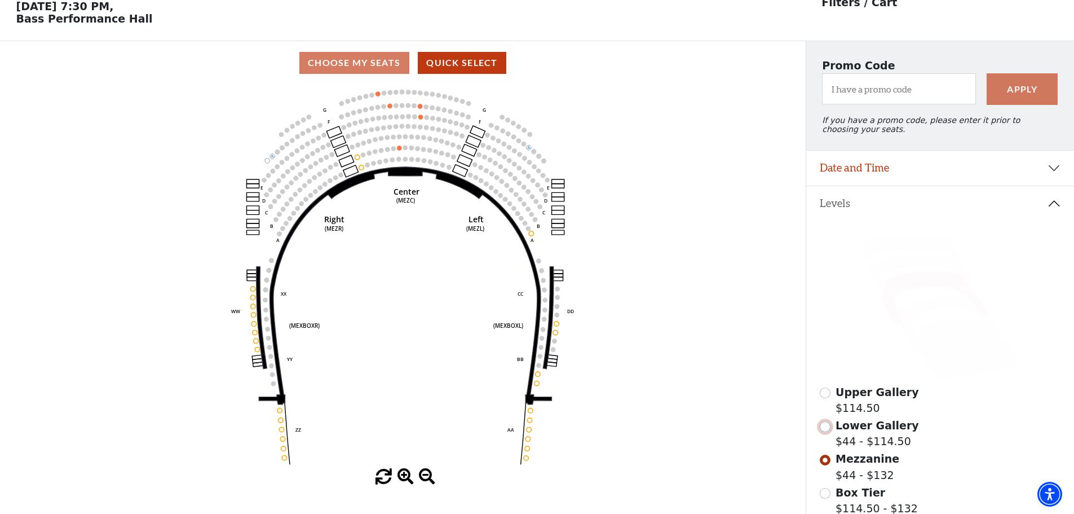
click at [827, 432] on input "Lower Gallery$44 - $114.50\a" at bounding box center [825, 426] width 11 height 11
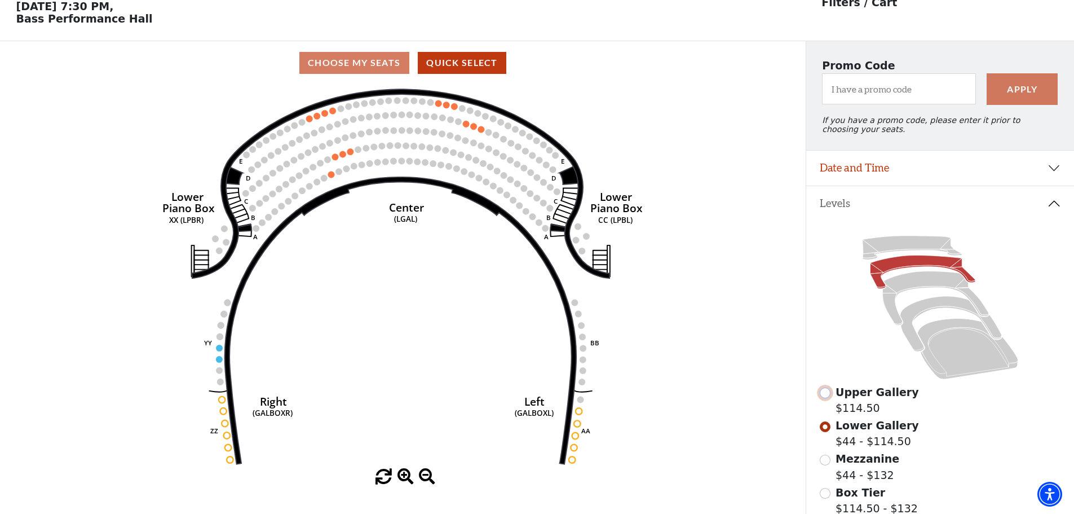
click at [827, 398] on input "Upper Gallery$114.50\a" at bounding box center [825, 392] width 11 height 11
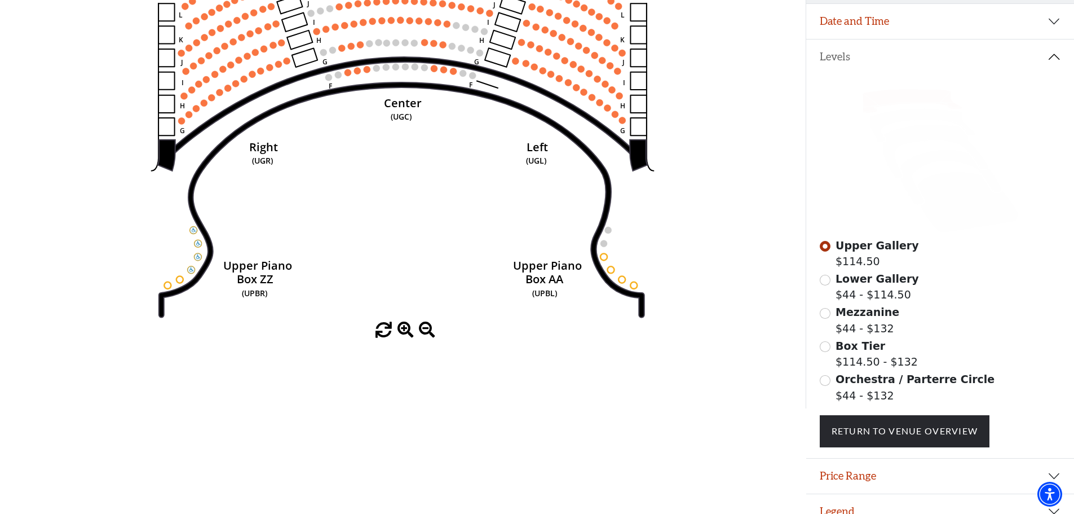
scroll to position [138, 0]
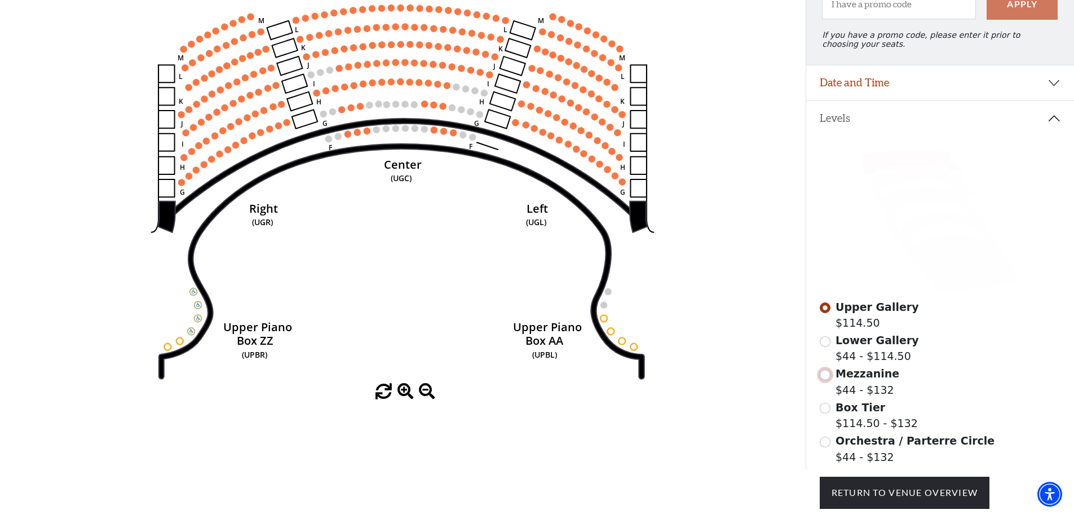
click at [825, 380] on input "Mezzanine$44 - $132\a" at bounding box center [825, 374] width 11 height 11
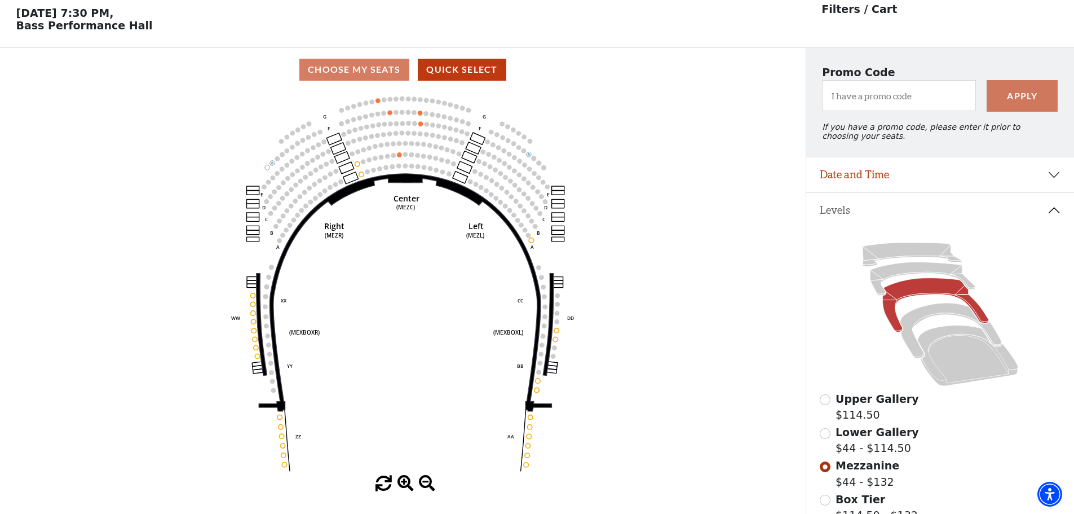
scroll to position [52, 0]
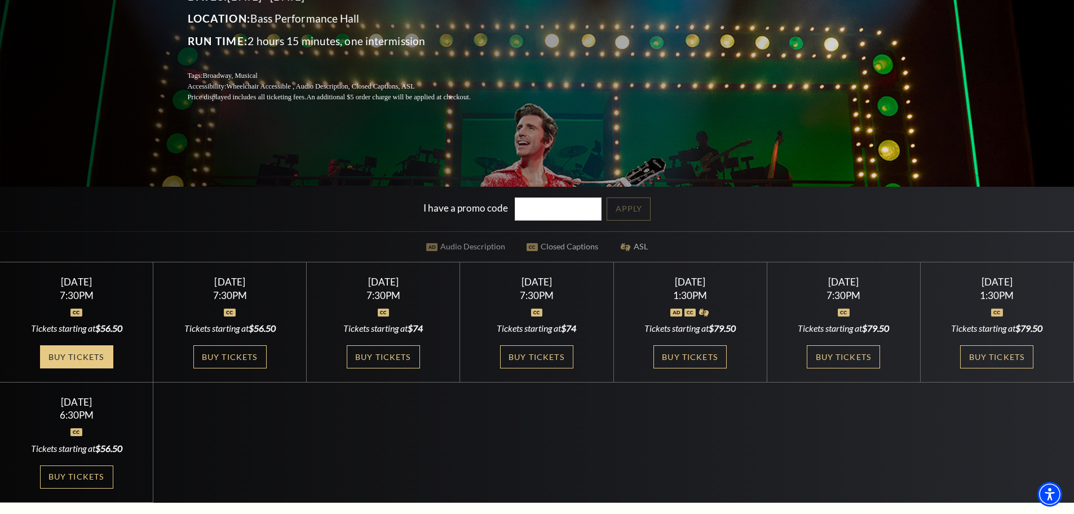
click at [69, 358] on link "Buy Tickets" at bounding box center [76, 356] width 73 height 23
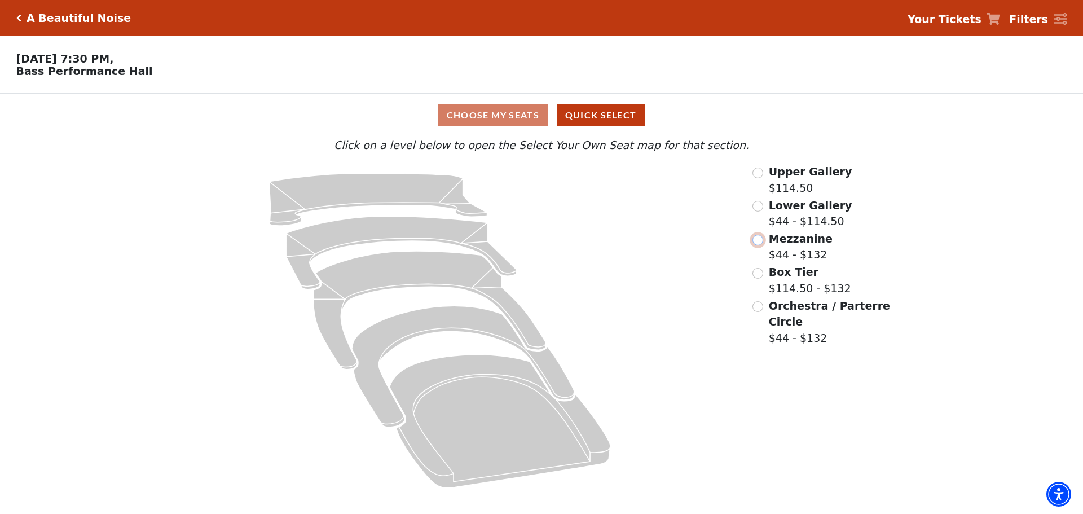
click at [758, 245] on input "Mezzanine$44 - $132\a" at bounding box center [757, 240] width 11 height 11
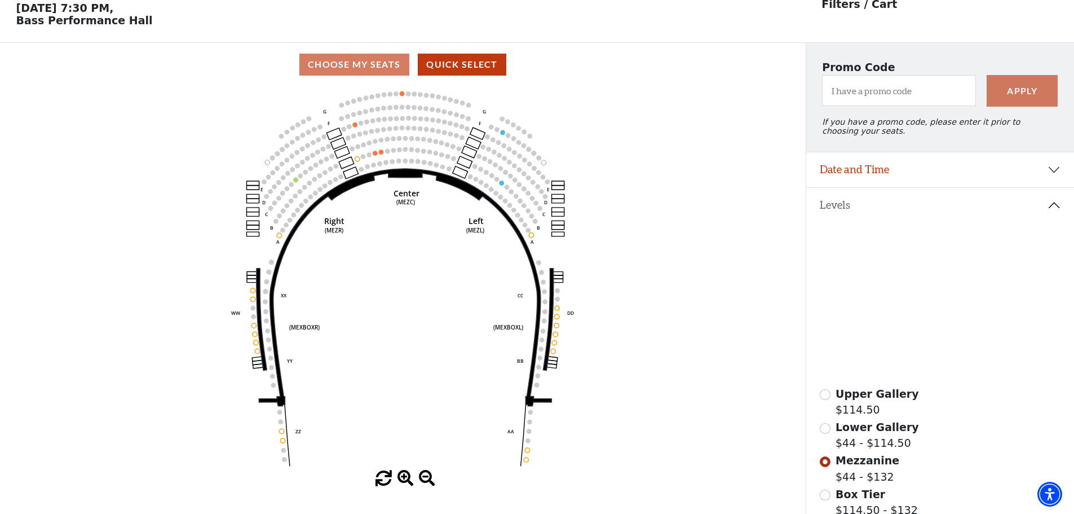
scroll to position [52, 0]
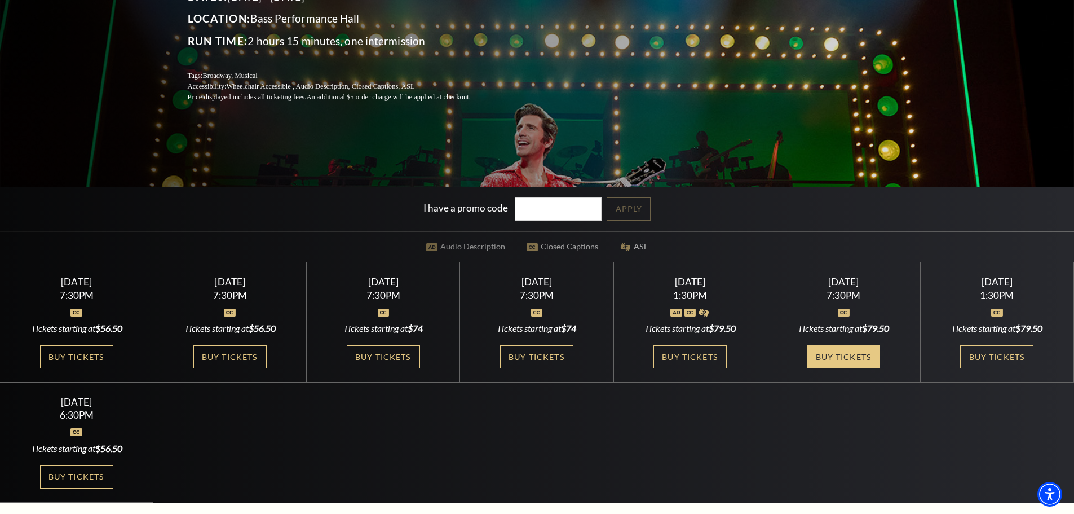
click at [849, 355] on link "Buy Tickets" at bounding box center [843, 356] width 73 height 23
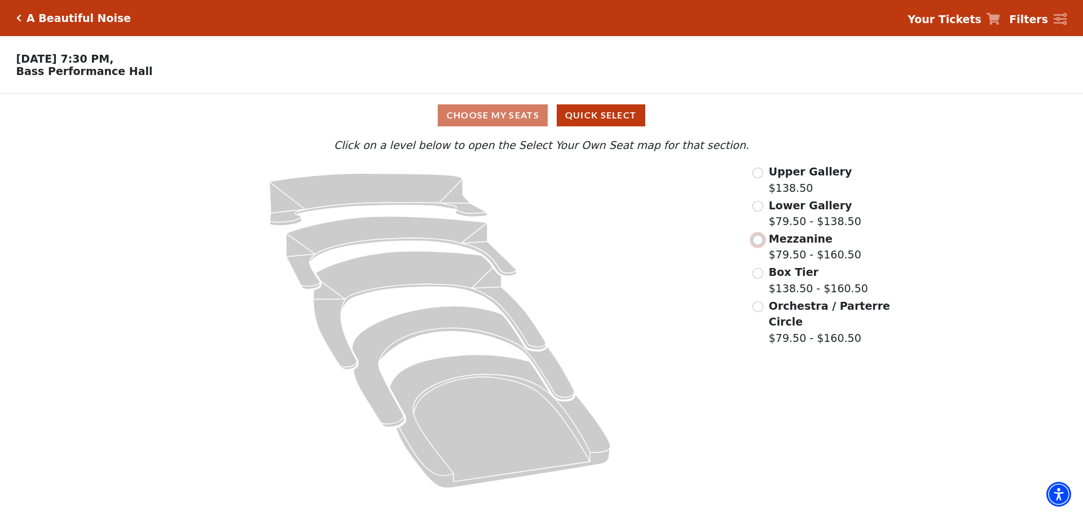
click at [757, 242] on input "Mezzanine$79.50 - $160.50\a" at bounding box center [757, 240] width 11 height 11
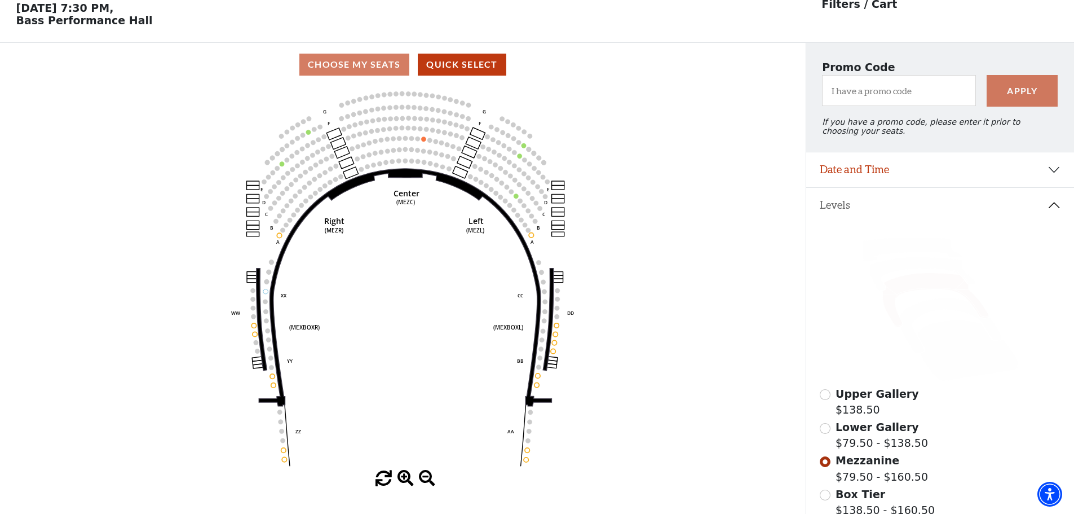
scroll to position [52, 0]
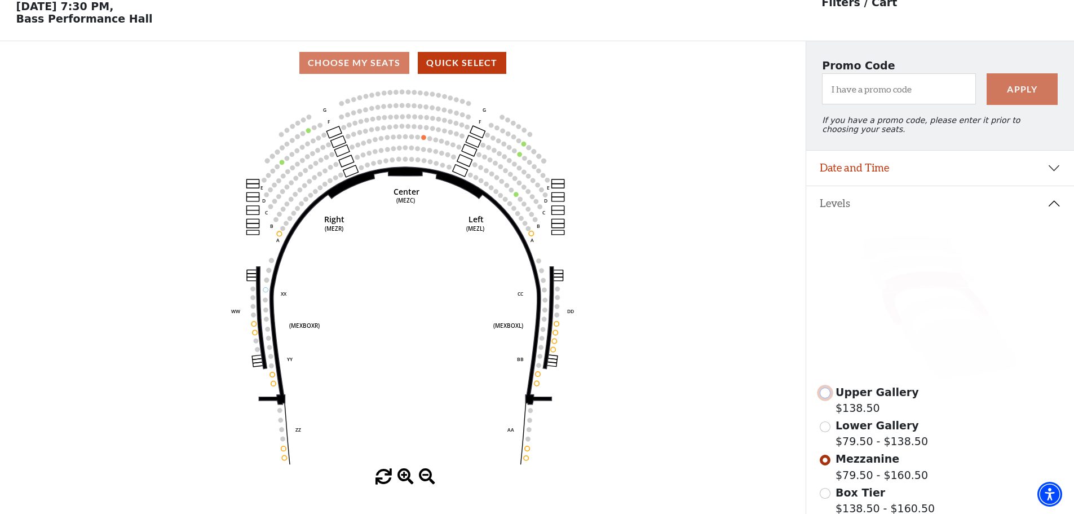
click at [825, 398] on input "Upper Gallery$138.50\a" at bounding box center [825, 392] width 11 height 11
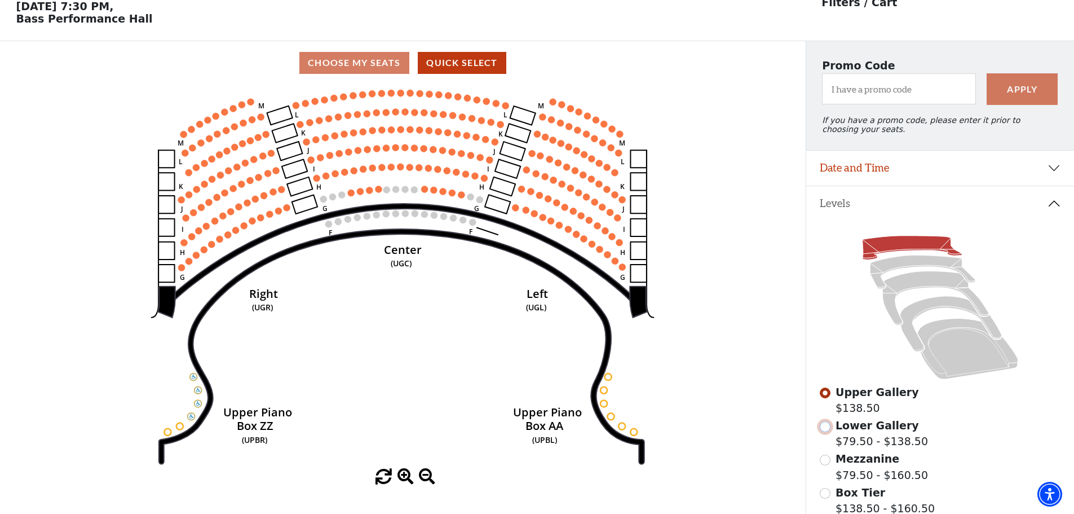
click at [827, 432] on input "Lower Gallery$79.50 - $138.50\a" at bounding box center [825, 426] width 11 height 11
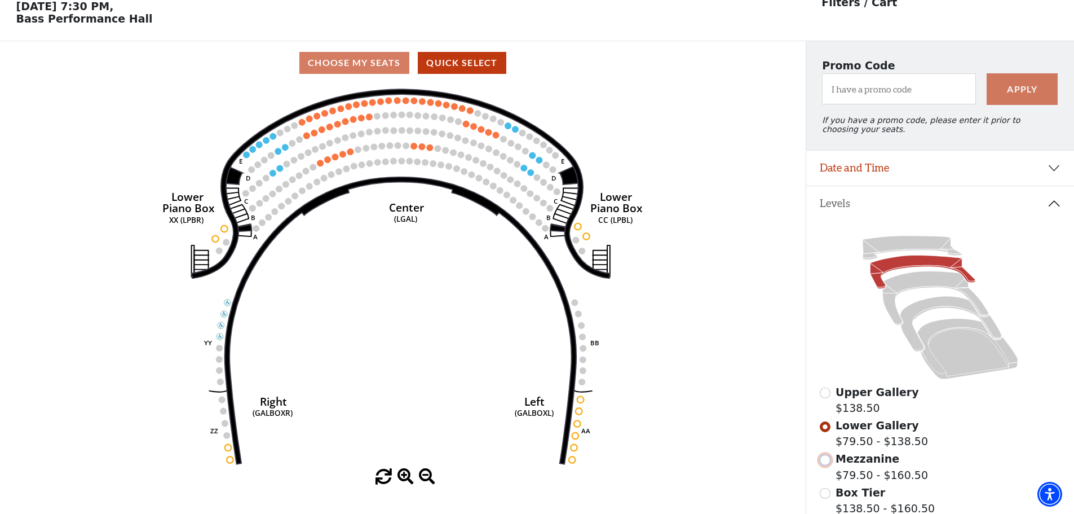
click at [827, 465] on input "Mezzanine$79.50 - $160.50\a" at bounding box center [825, 460] width 11 height 11
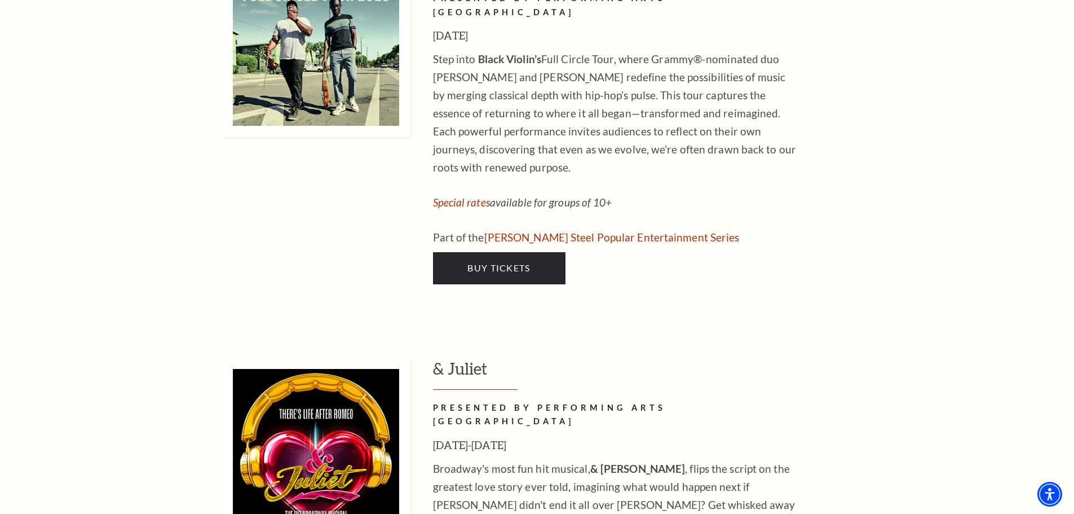
scroll to position [3480, 0]
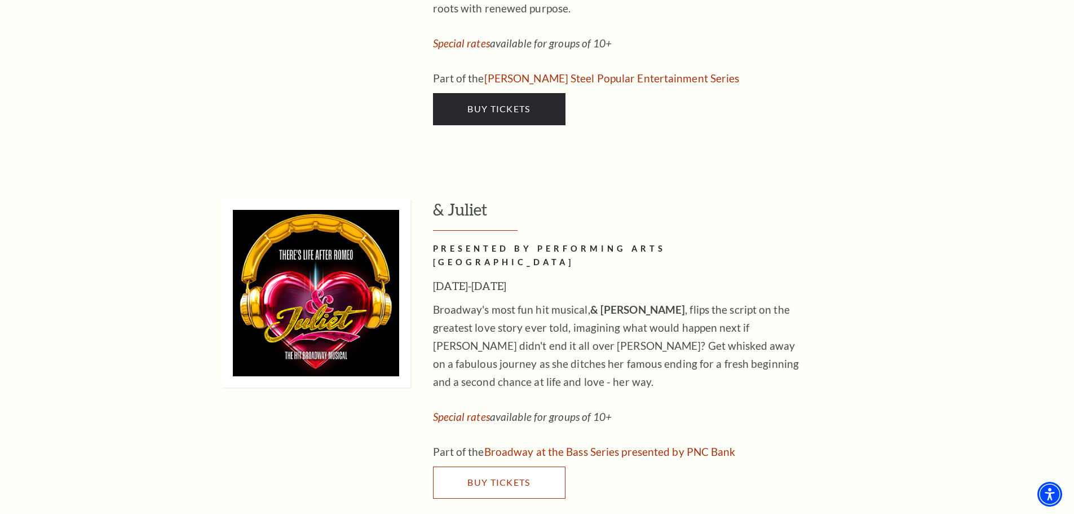
click at [484, 466] on link "Buy Tickets" at bounding box center [499, 482] width 133 height 32
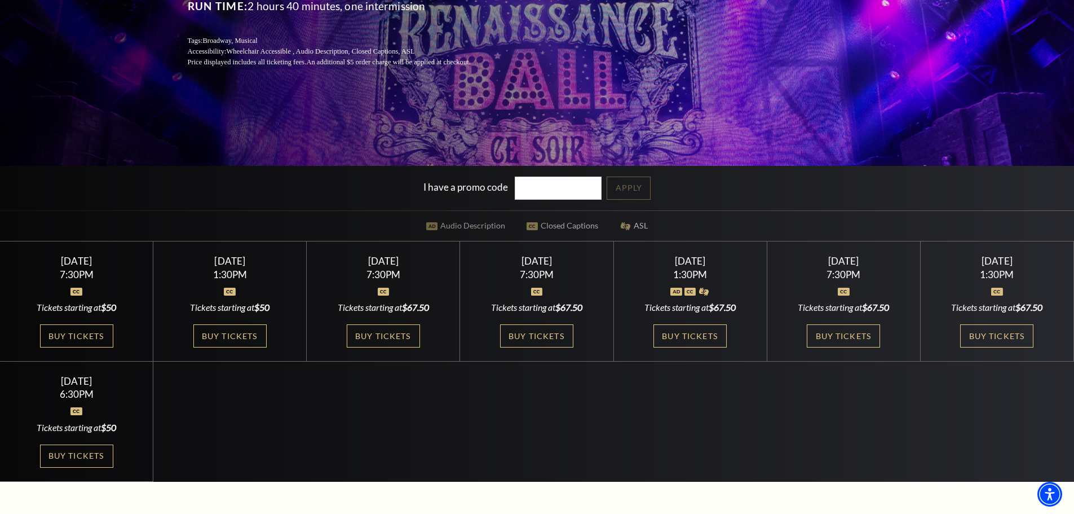
scroll to position [279, 0]
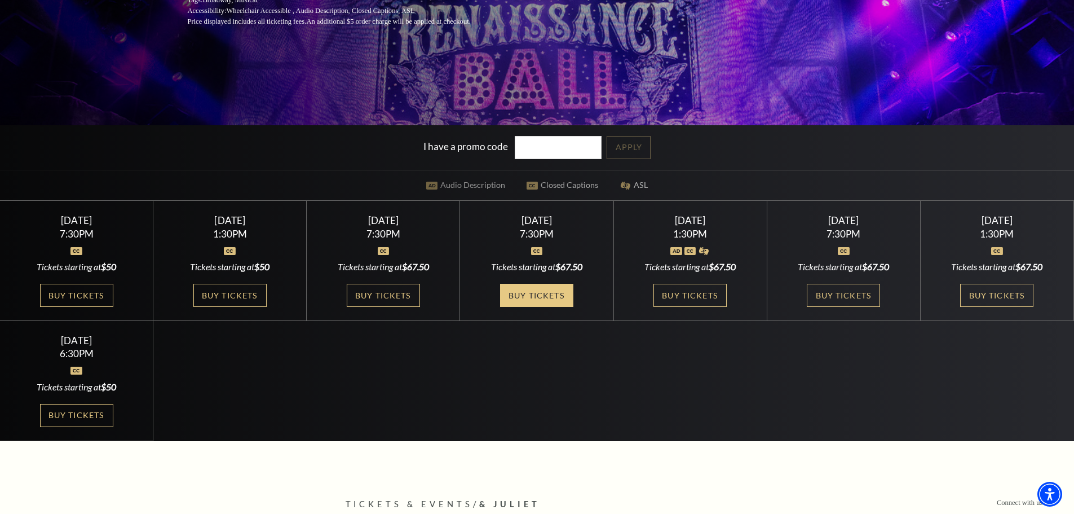
click at [529, 296] on link "Buy Tickets" at bounding box center [536, 295] width 73 height 23
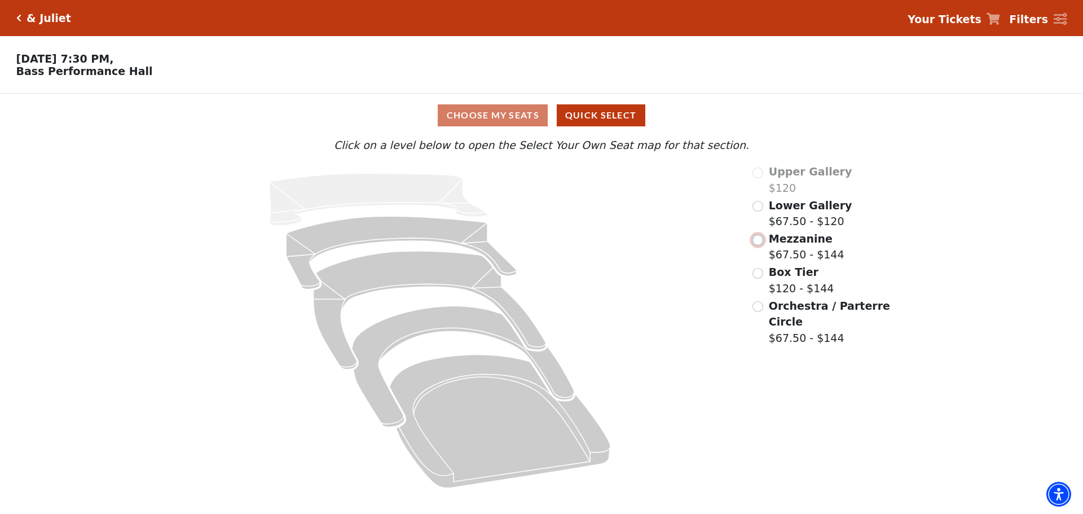
click at [757, 245] on input "Mezzanine$67.50 - $144\a" at bounding box center [757, 240] width 11 height 11
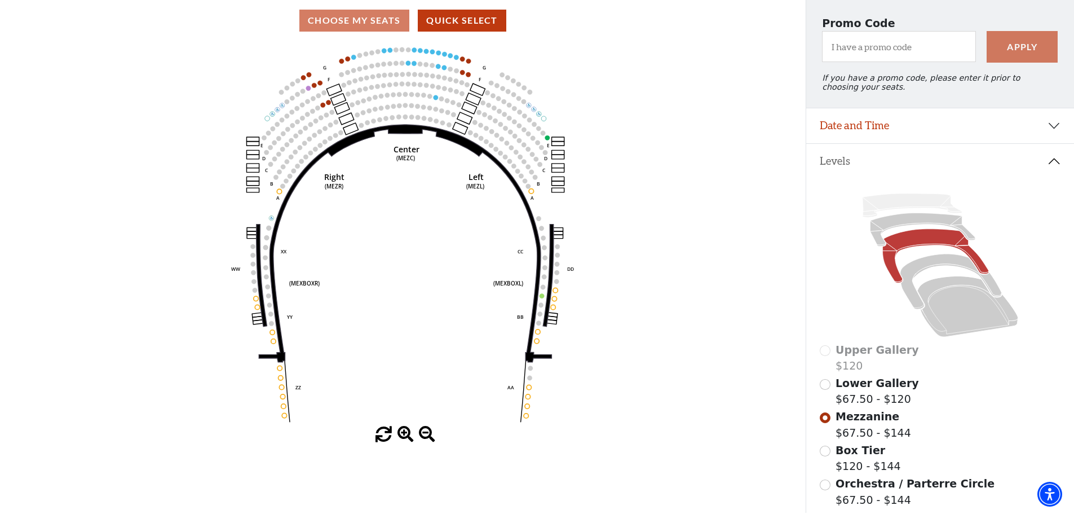
scroll to position [108, 0]
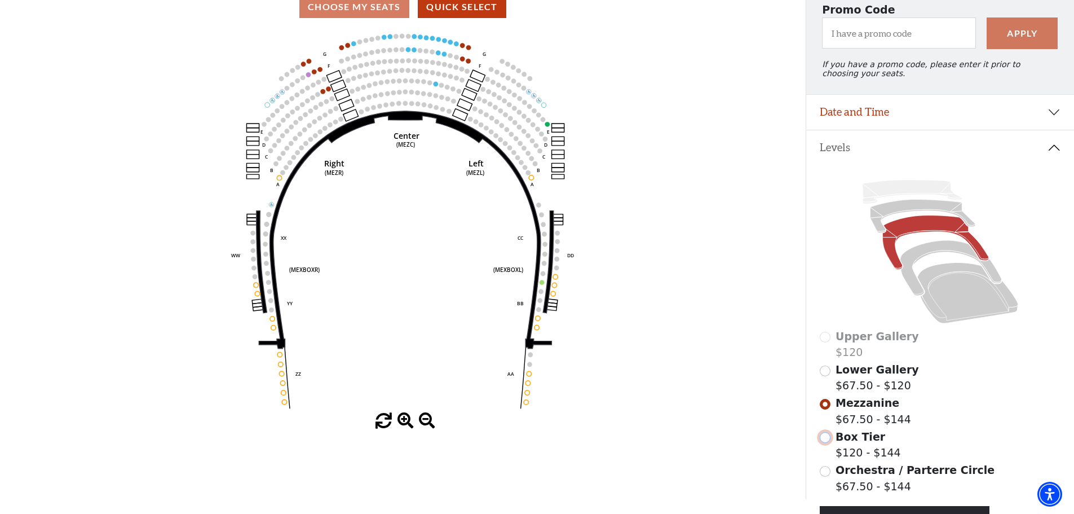
click at [828, 443] on input "Box Tier$120 - $144\a" at bounding box center [825, 437] width 11 height 11
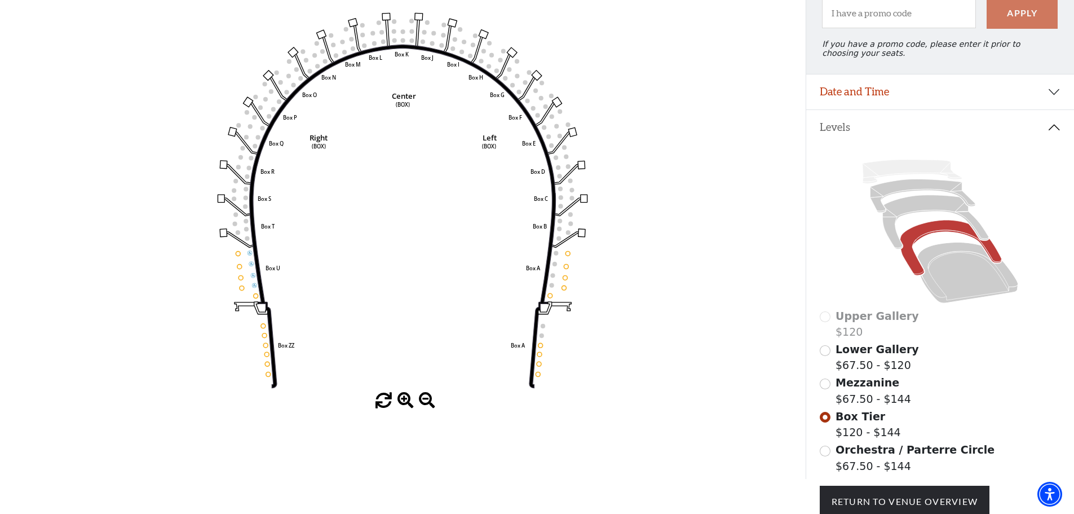
scroll to position [132, 0]
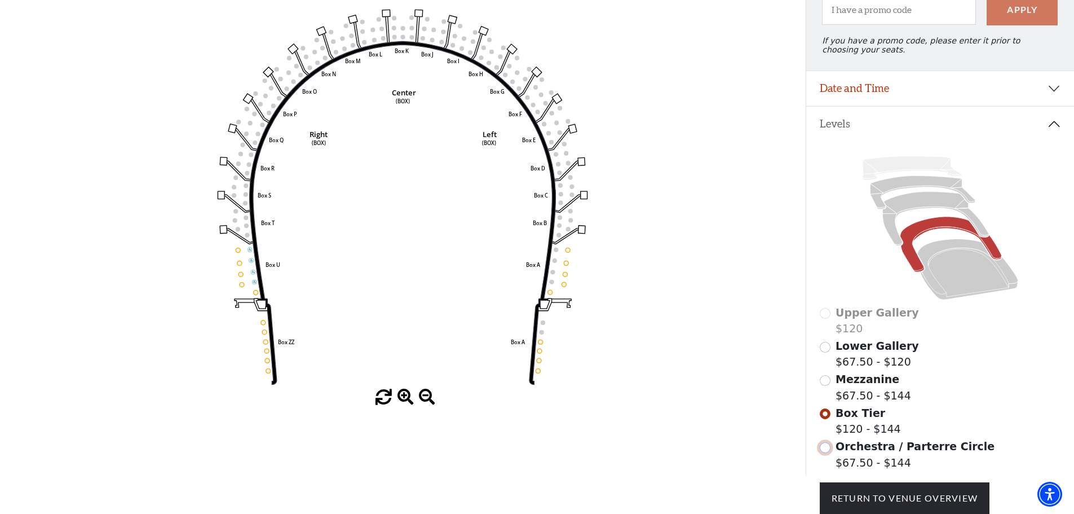
click at [827, 453] on input "Orchestra / Parterre Circle$67.50 - $144\a" at bounding box center [825, 447] width 11 height 11
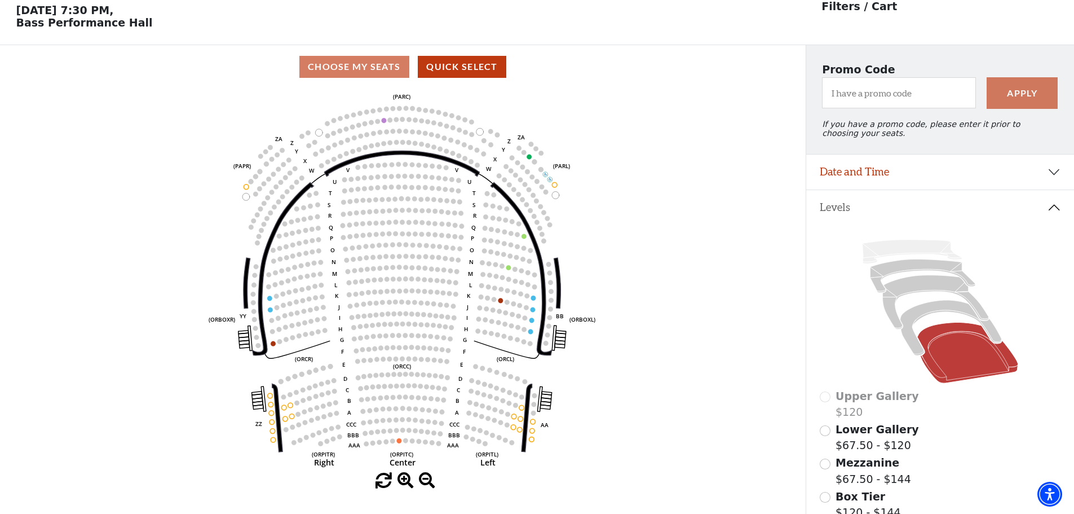
scroll to position [52, 0]
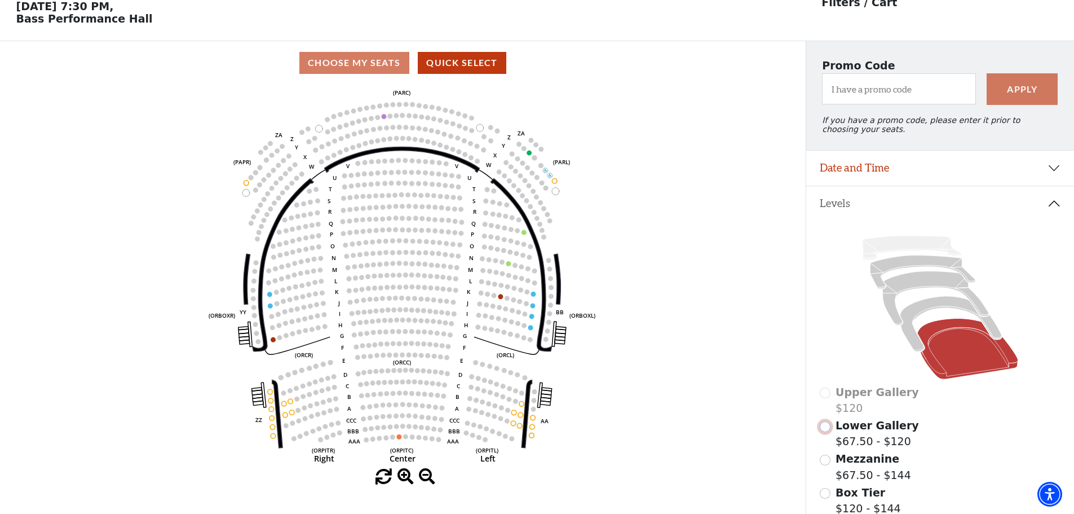
click at [825, 432] on input "Lower Gallery$67.50 - $120\a" at bounding box center [825, 426] width 11 height 11
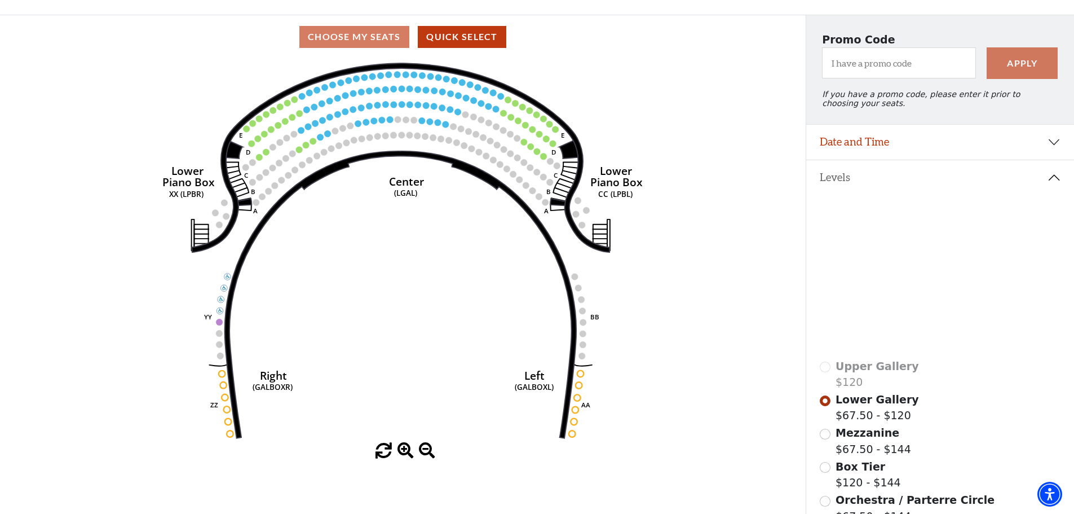
scroll to position [0, 0]
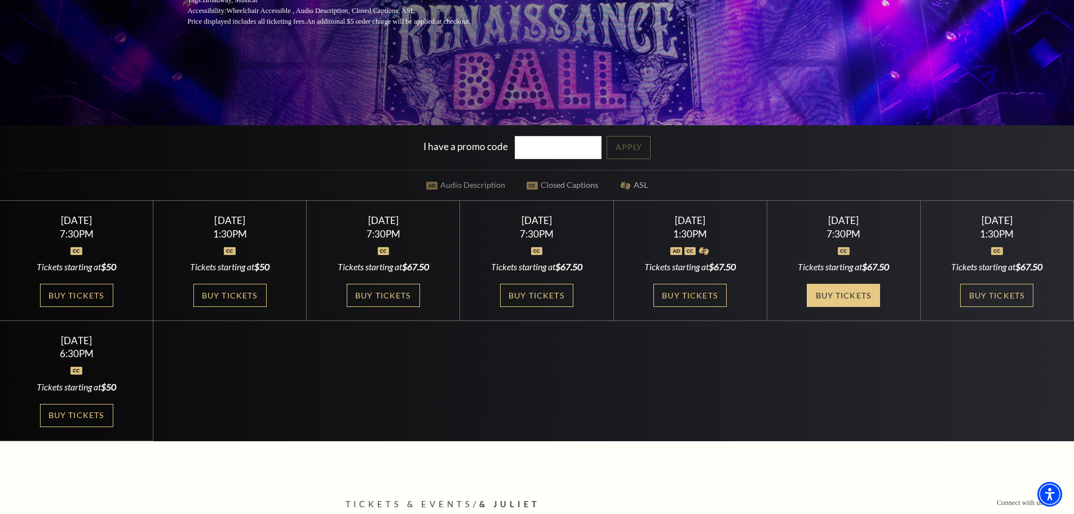
click at [839, 292] on link "Buy Tickets" at bounding box center [843, 295] width 73 height 23
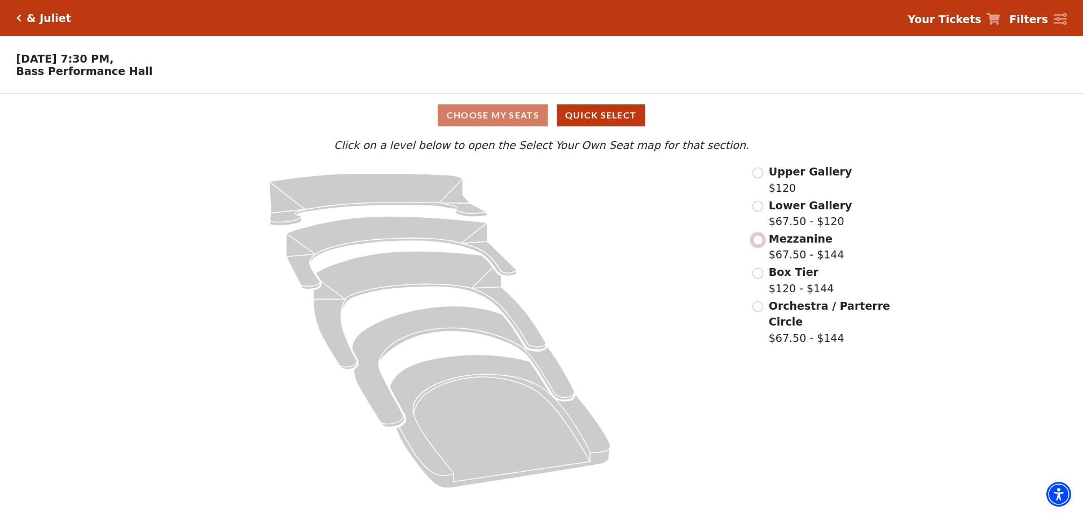
click at [759, 245] on input "Mezzanine$67.50 - $144\a" at bounding box center [757, 240] width 11 height 11
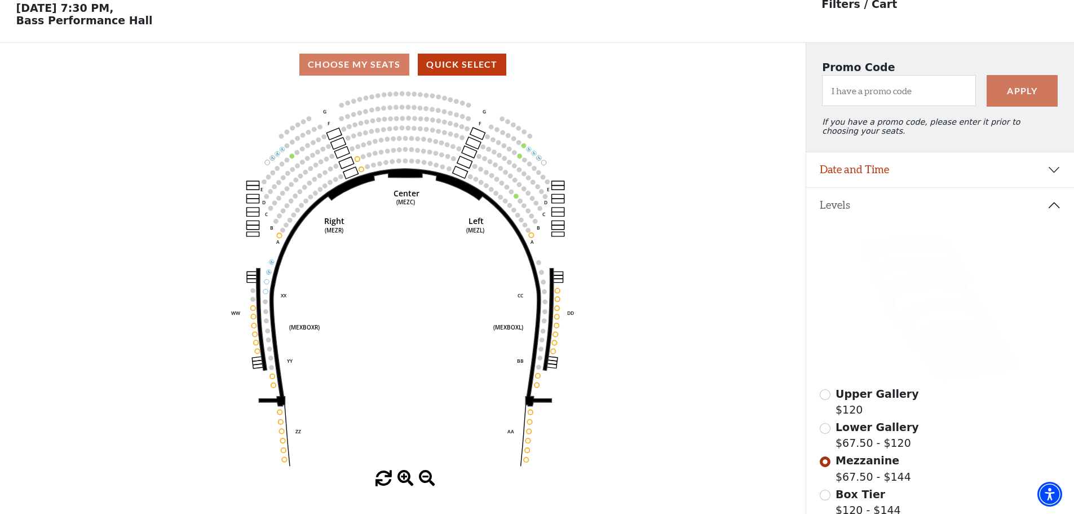
scroll to position [52, 0]
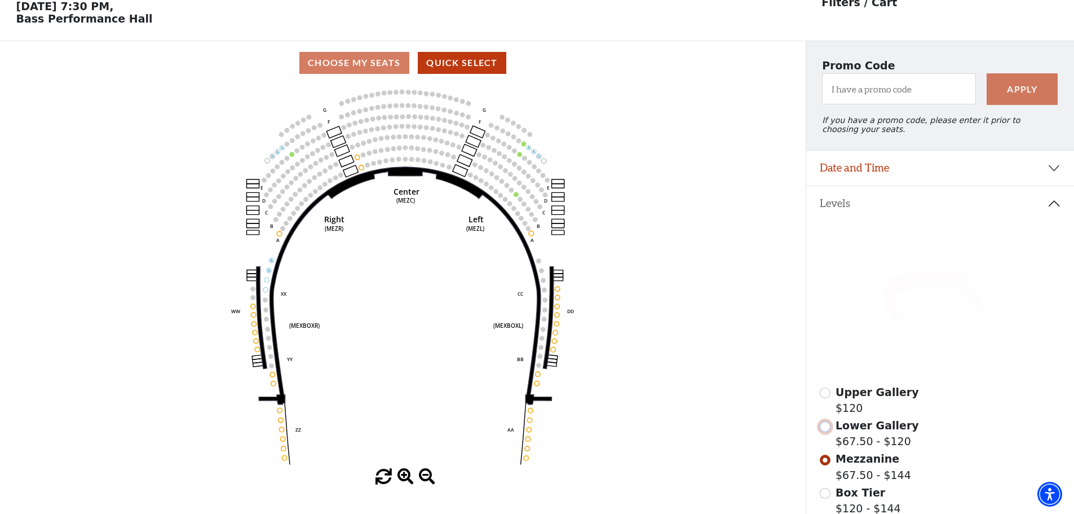
click at [827, 432] on input "Lower Gallery$67.50 - $120\a" at bounding box center [825, 426] width 11 height 11
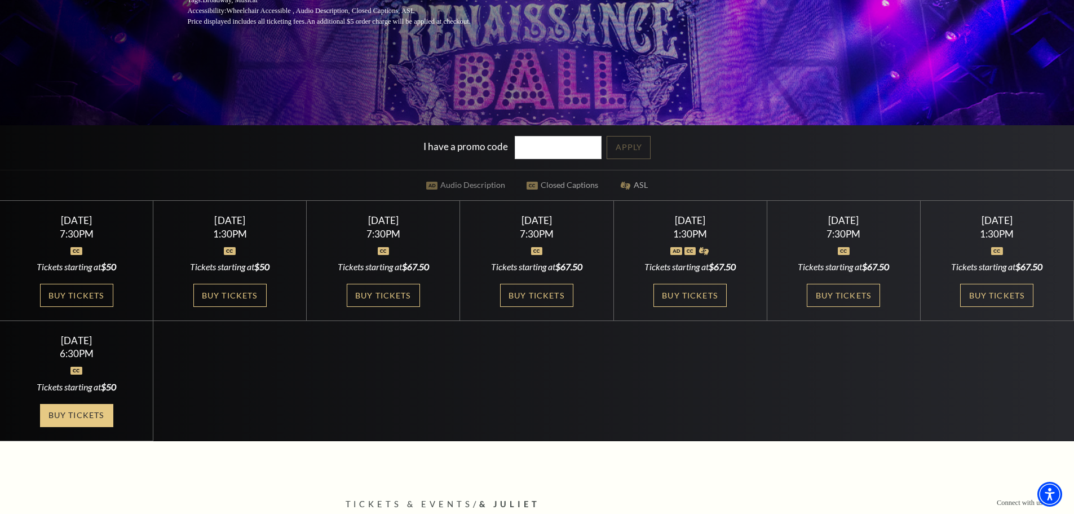
click at [75, 416] on link "Buy Tickets" at bounding box center [76, 415] width 73 height 23
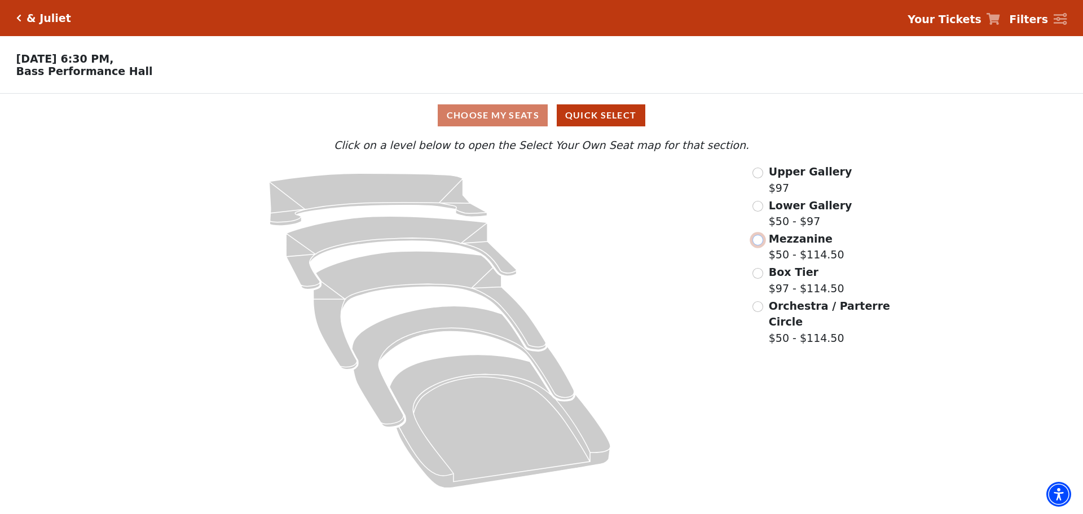
click at [759, 244] on input "Mezzanine$50 - $114.50\a" at bounding box center [757, 240] width 11 height 11
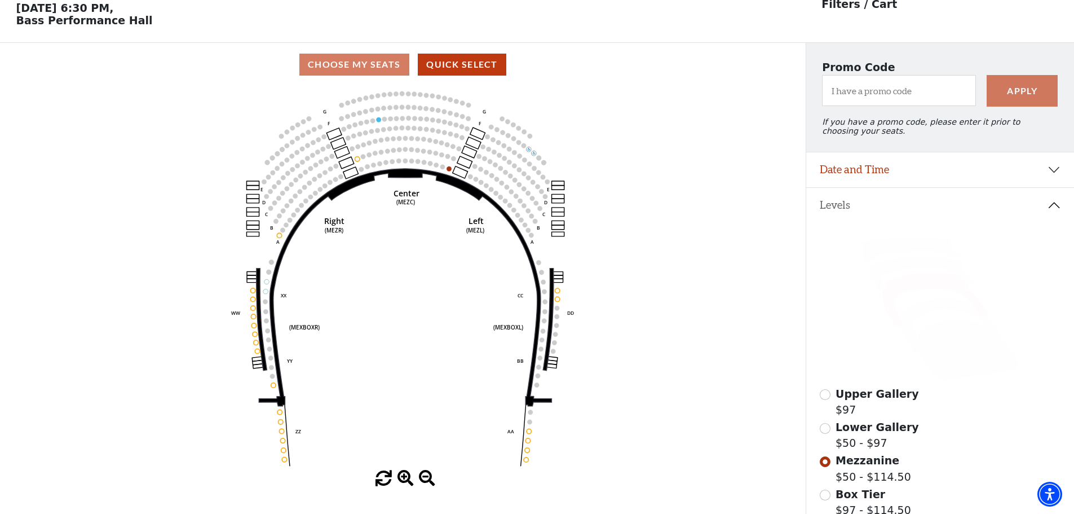
scroll to position [52, 0]
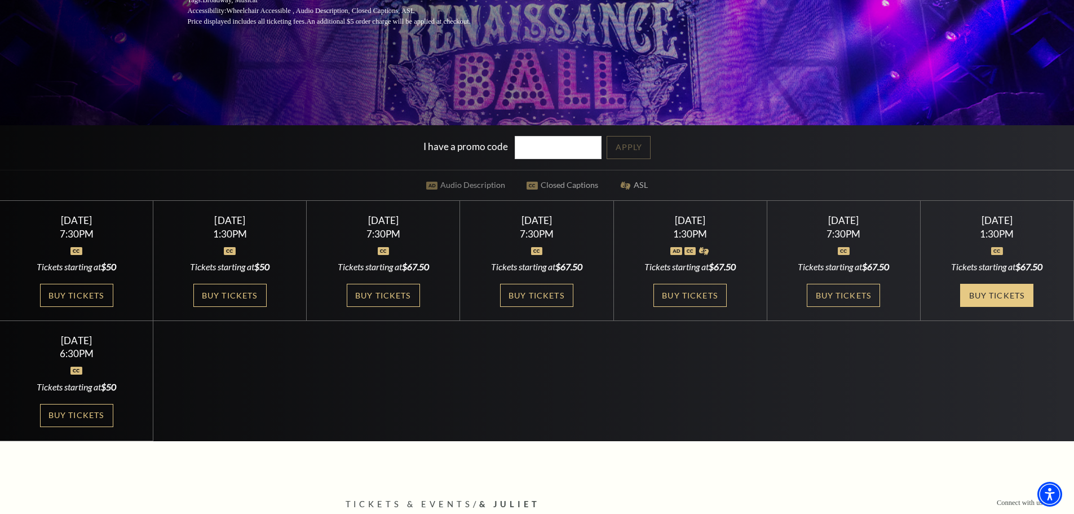
click at [992, 296] on link "Buy Tickets" at bounding box center [996, 295] width 73 height 23
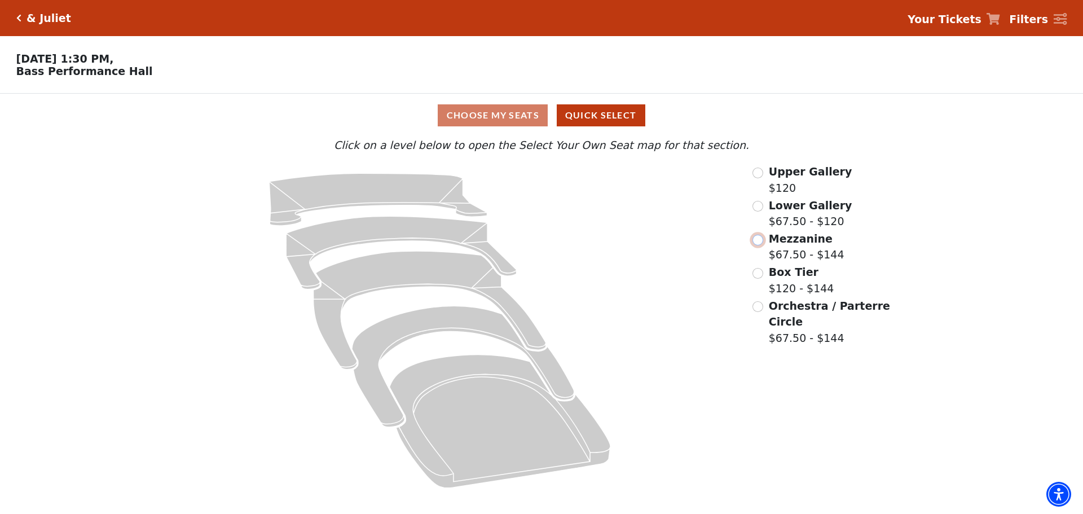
click at [758, 243] on input "Mezzanine$67.50 - $144\a" at bounding box center [757, 240] width 11 height 11
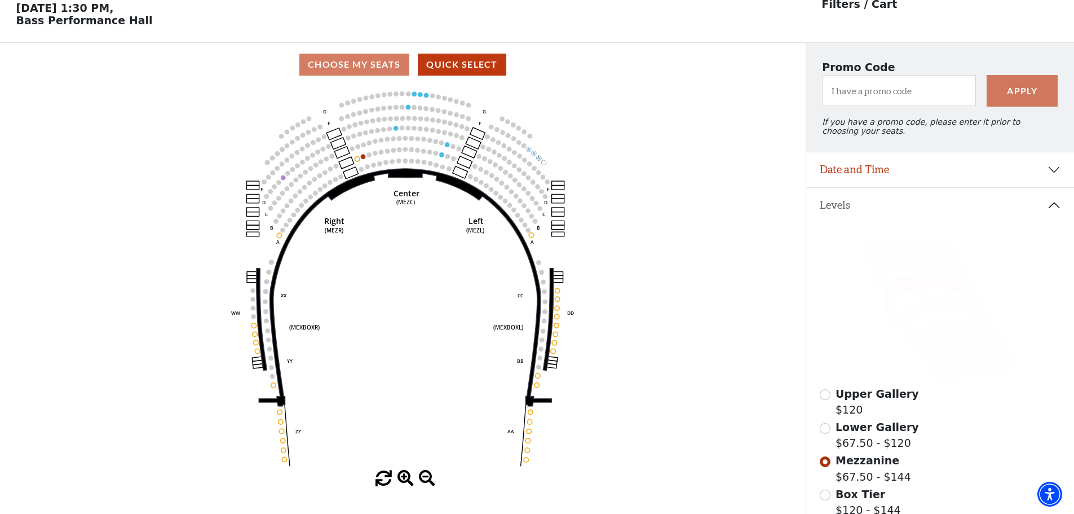
scroll to position [52, 0]
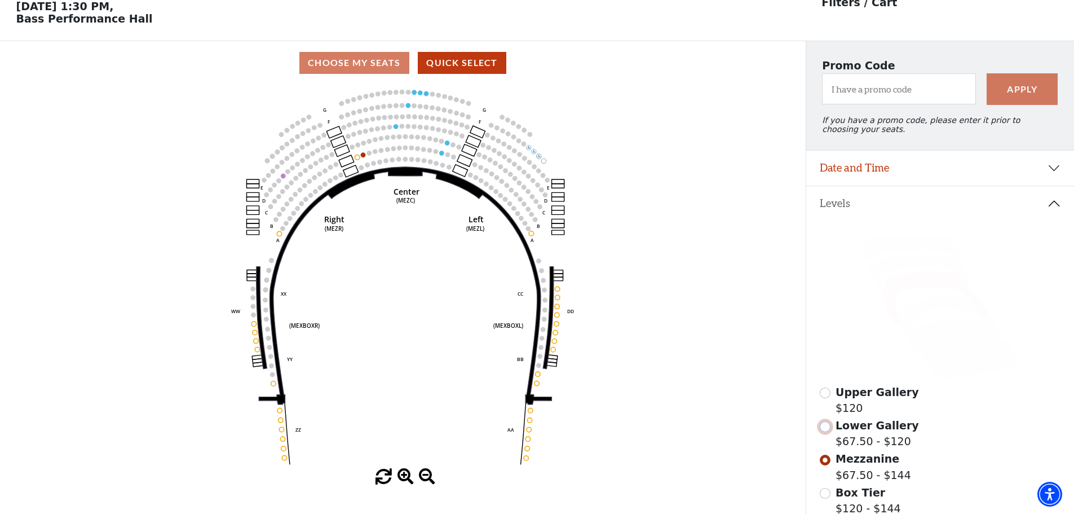
click at [828, 432] on input "Lower Gallery$67.50 - $120\a" at bounding box center [825, 426] width 11 height 11
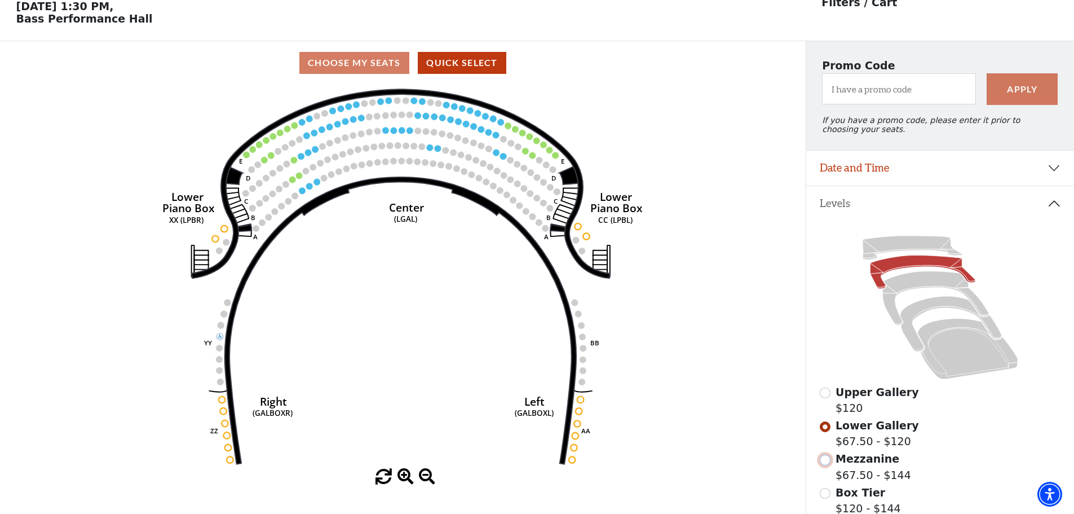
click at [825, 465] on input "Mezzanine$67.50 - $144\a" at bounding box center [825, 460] width 11 height 11
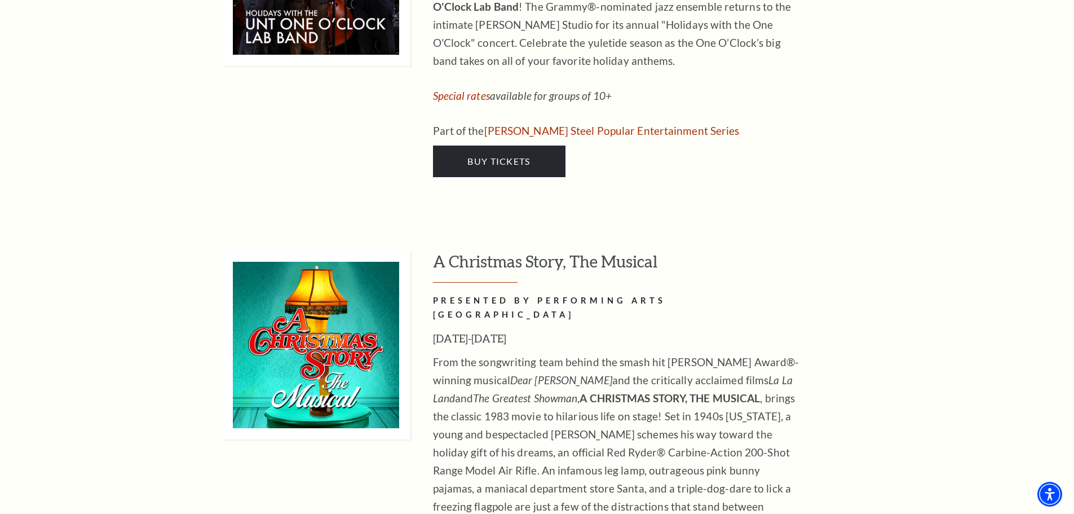
scroll to position [4627, 0]
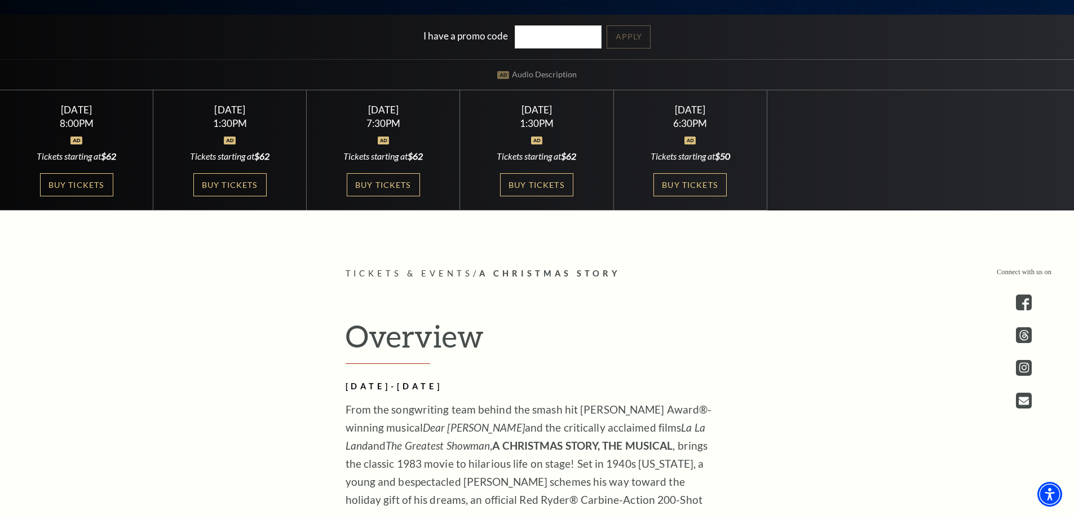
scroll to position [288, 0]
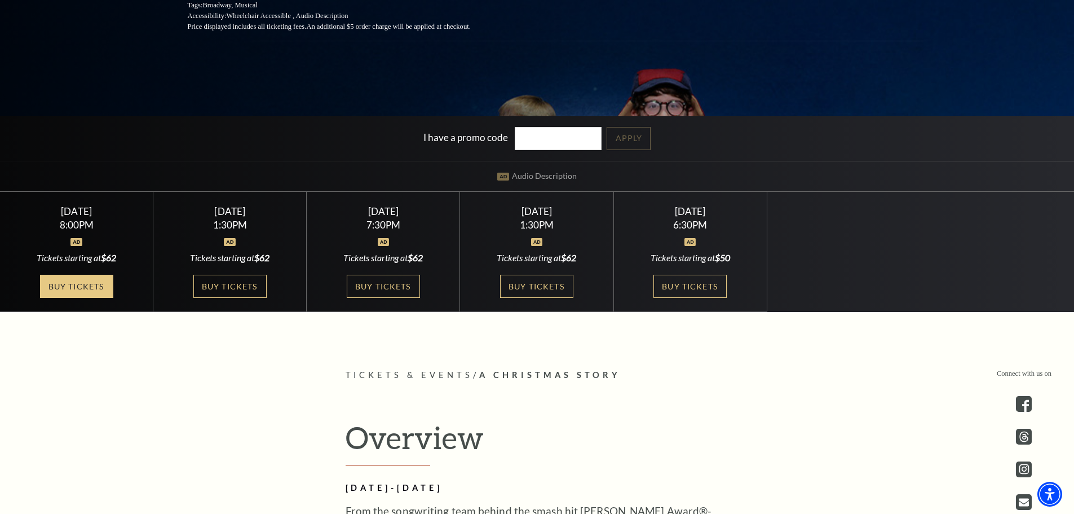
click at [86, 287] on link "Buy Tickets" at bounding box center [76, 286] width 73 height 23
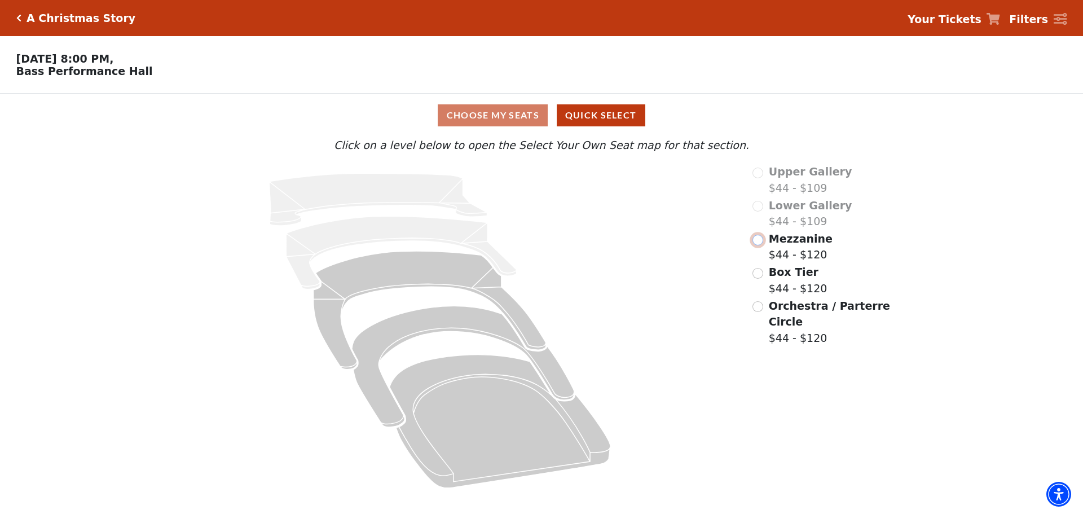
click at [760, 245] on input "Mezzanine$44 - $120\a" at bounding box center [757, 240] width 11 height 11
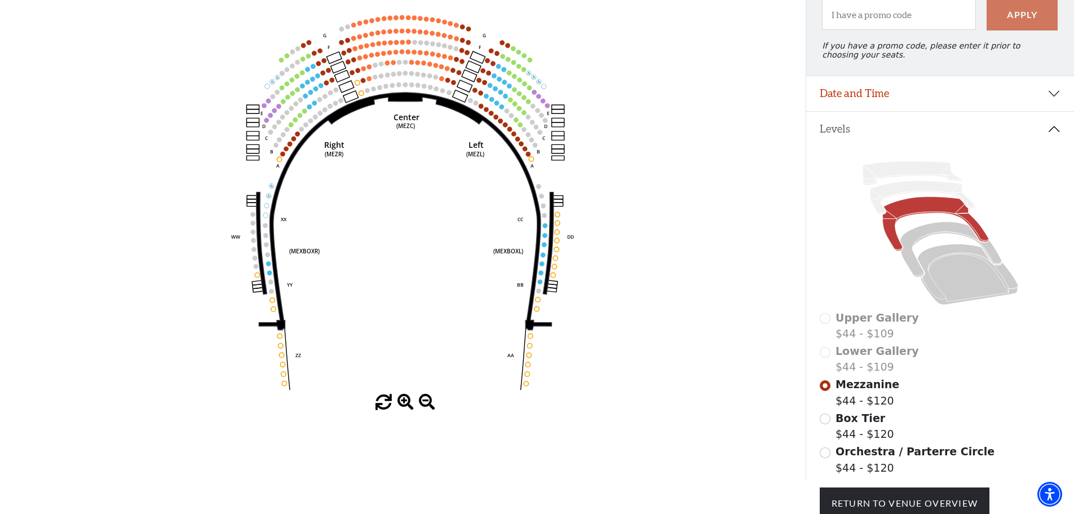
scroll to position [133, 0]
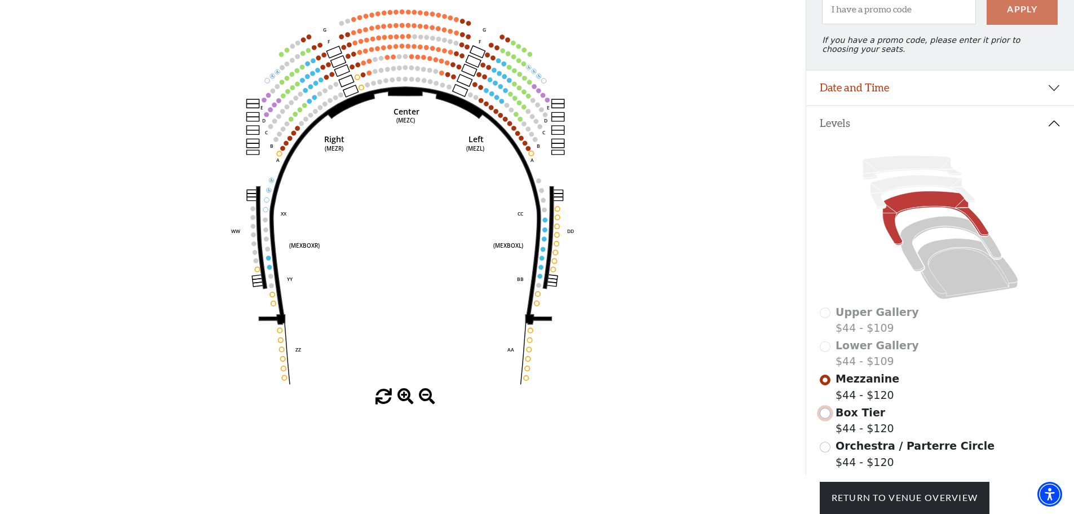
click at [825, 418] on input "Box Tier$44 - $120\a" at bounding box center [825, 413] width 11 height 11
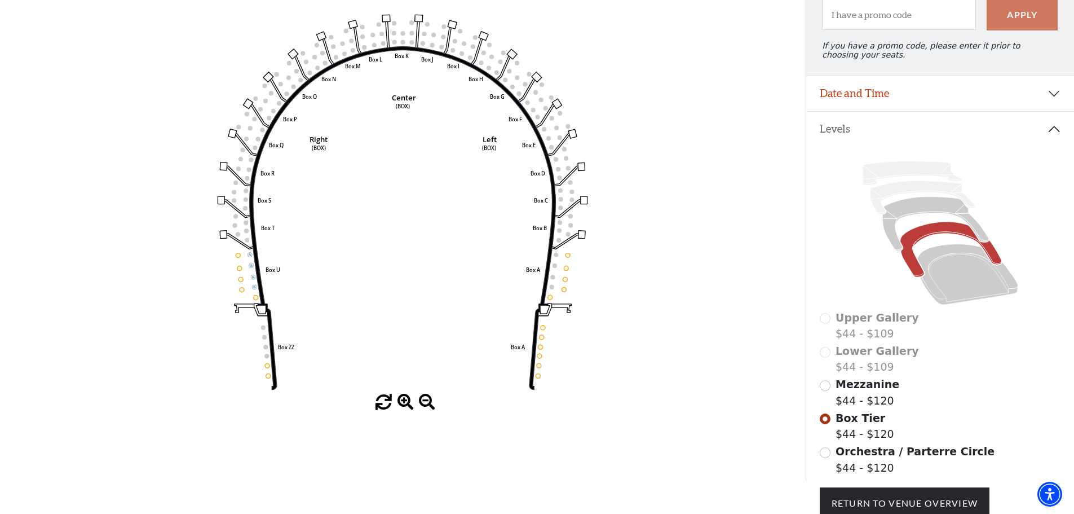
scroll to position [130, 0]
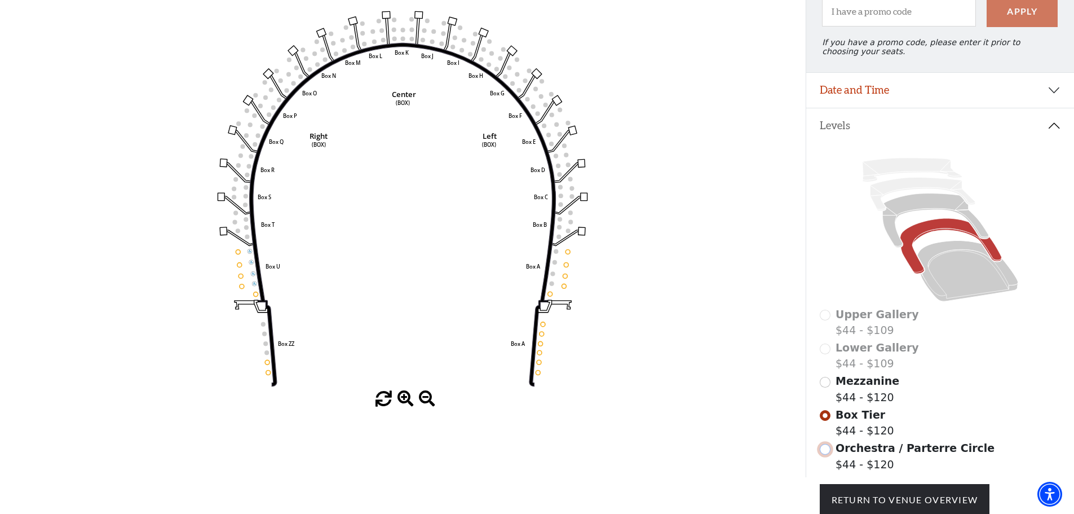
click at [826, 455] on input "Orchestra / Parterre Circle$44 - $120\a" at bounding box center [825, 449] width 11 height 11
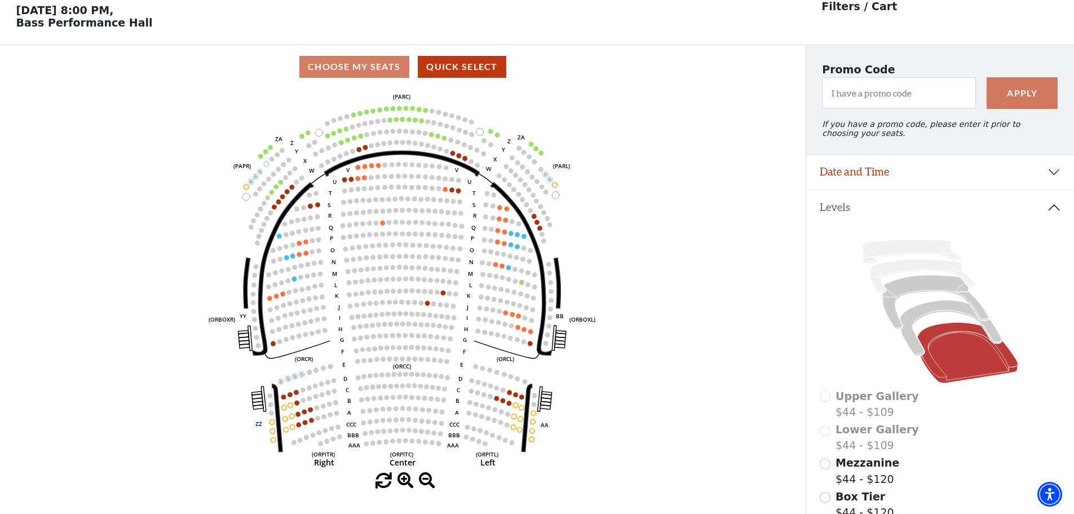
scroll to position [52, 0]
